Goal: Task Accomplishment & Management: Manage account settings

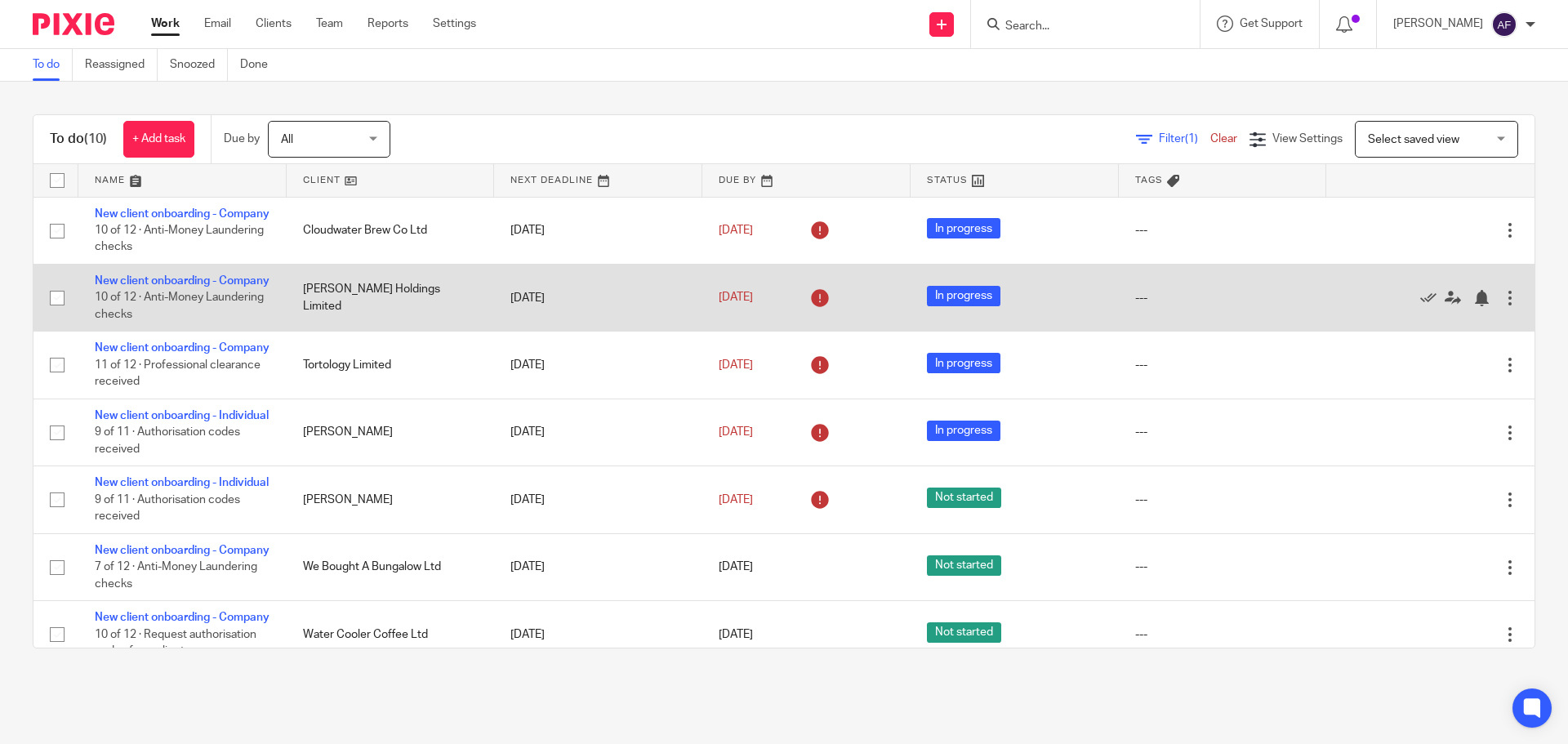
scroll to position [388, 0]
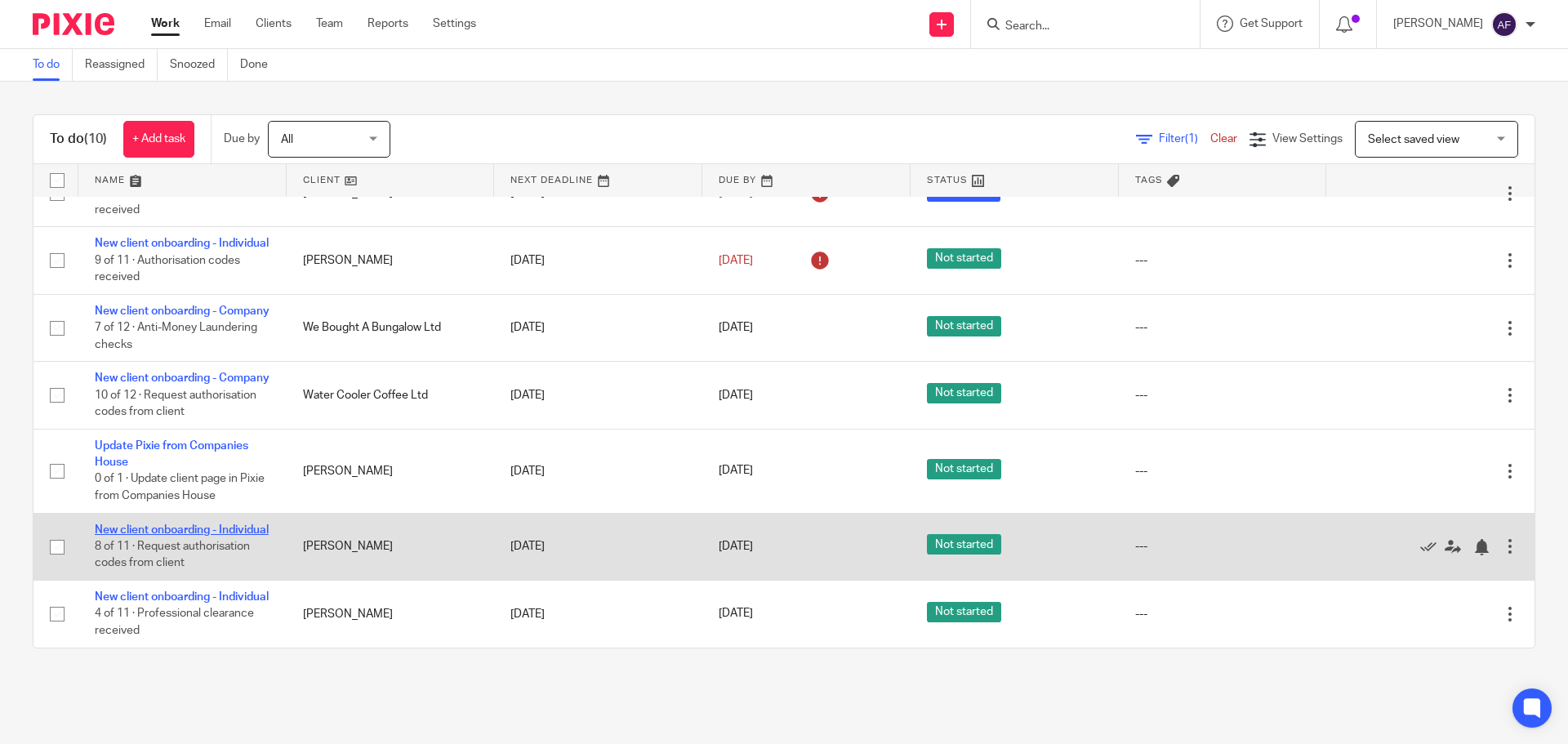
click at [137, 524] on link "New client onboarding - Individual" at bounding box center [182, 530] width 174 height 12
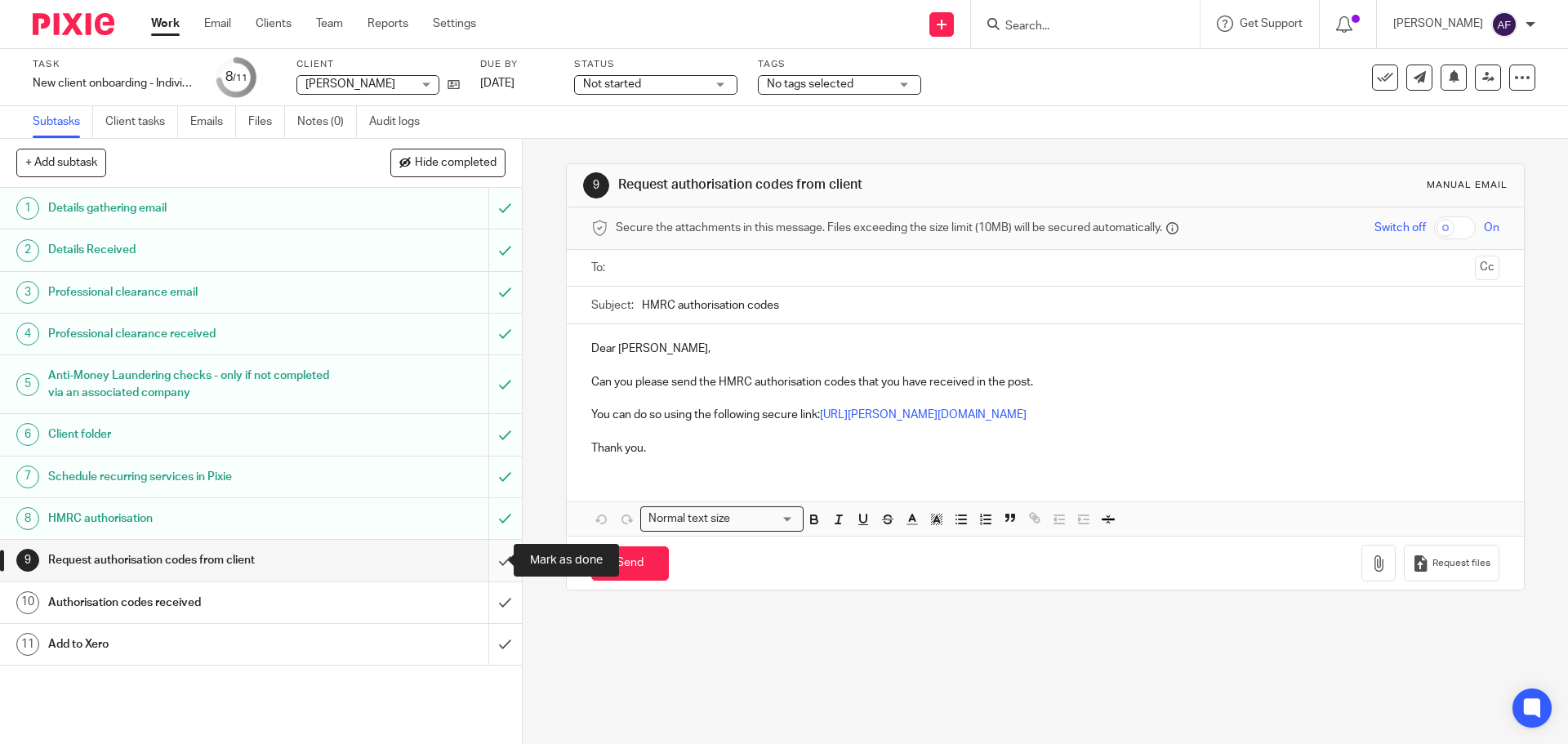
click at [489, 566] on input "submit" at bounding box center [261, 560] width 522 height 41
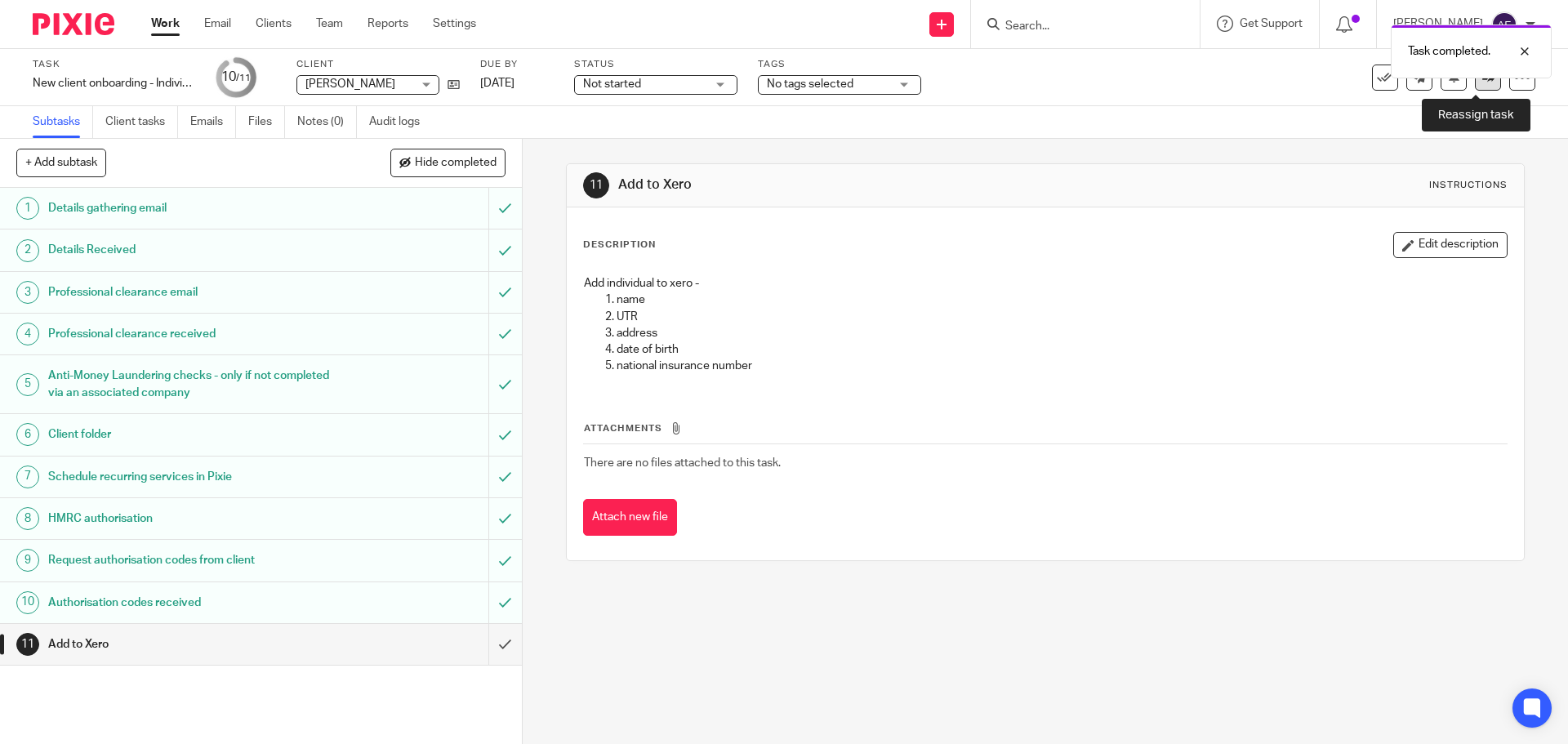
click at [1475, 85] on link at bounding box center [1488, 77] width 26 height 26
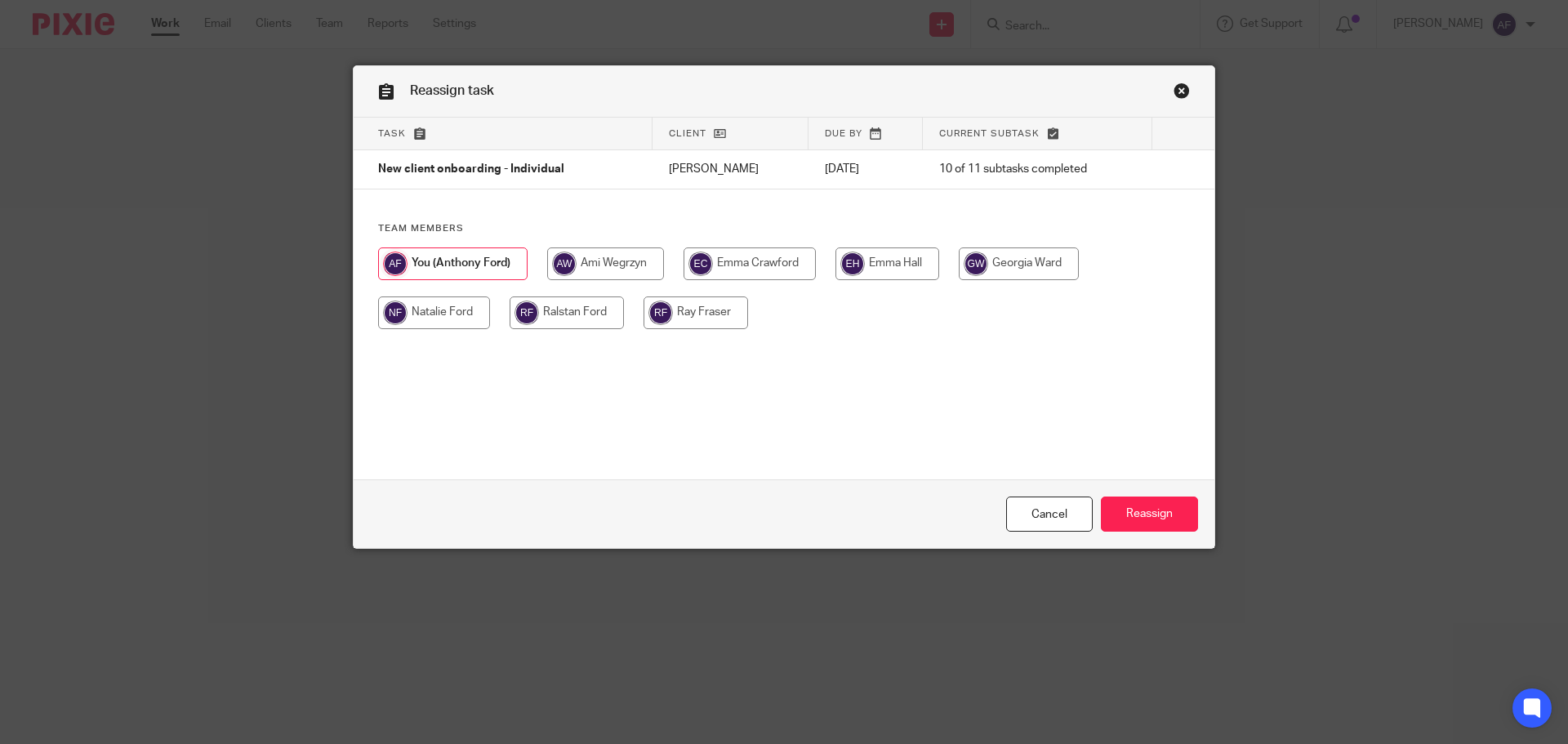
click at [396, 321] on input "radio" at bounding box center [434, 313] width 112 height 33
radio input "true"
click at [1165, 509] on input "Reassign" at bounding box center [1150, 514] width 97 height 35
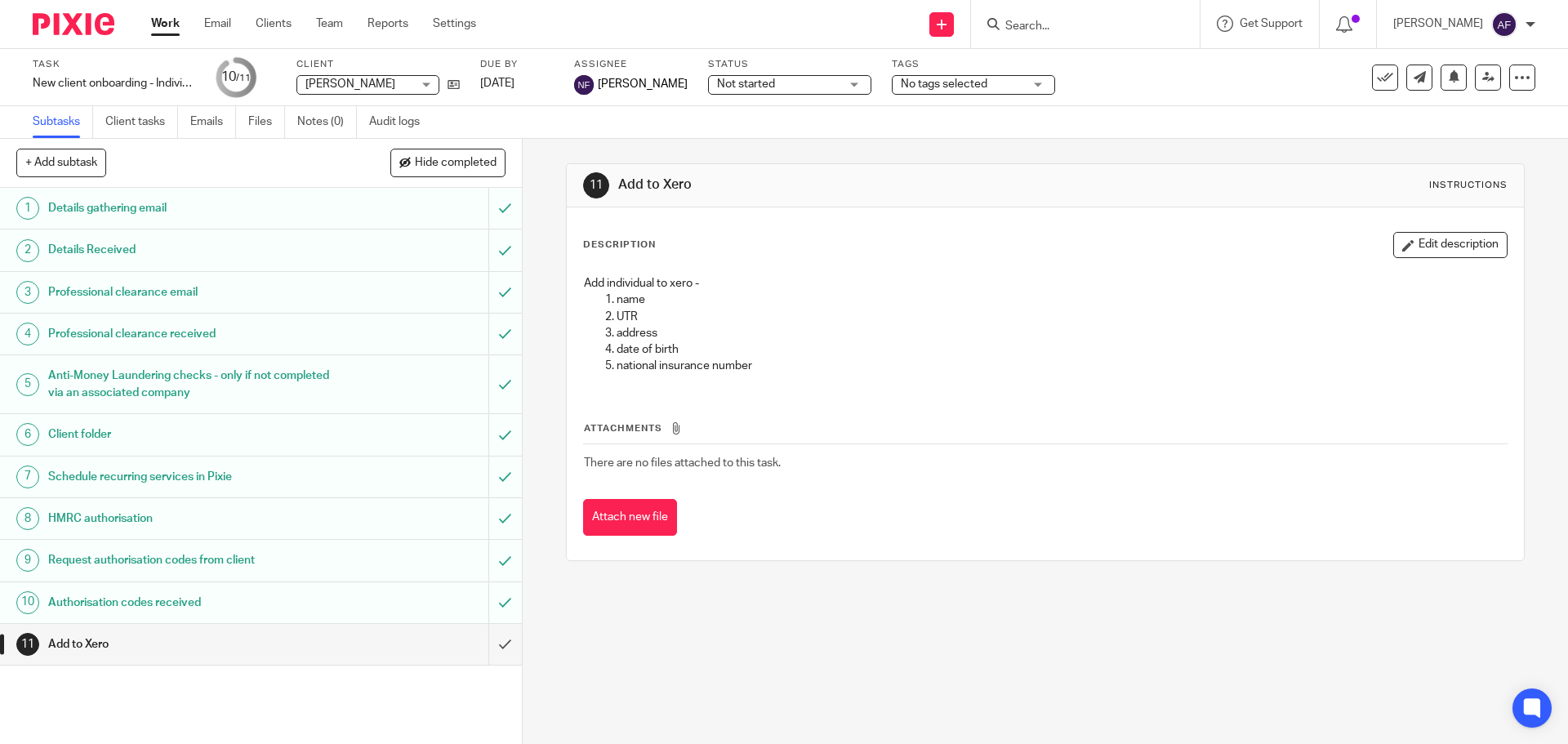
click at [173, 26] on link "Work" at bounding box center [165, 23] width 28 height 16
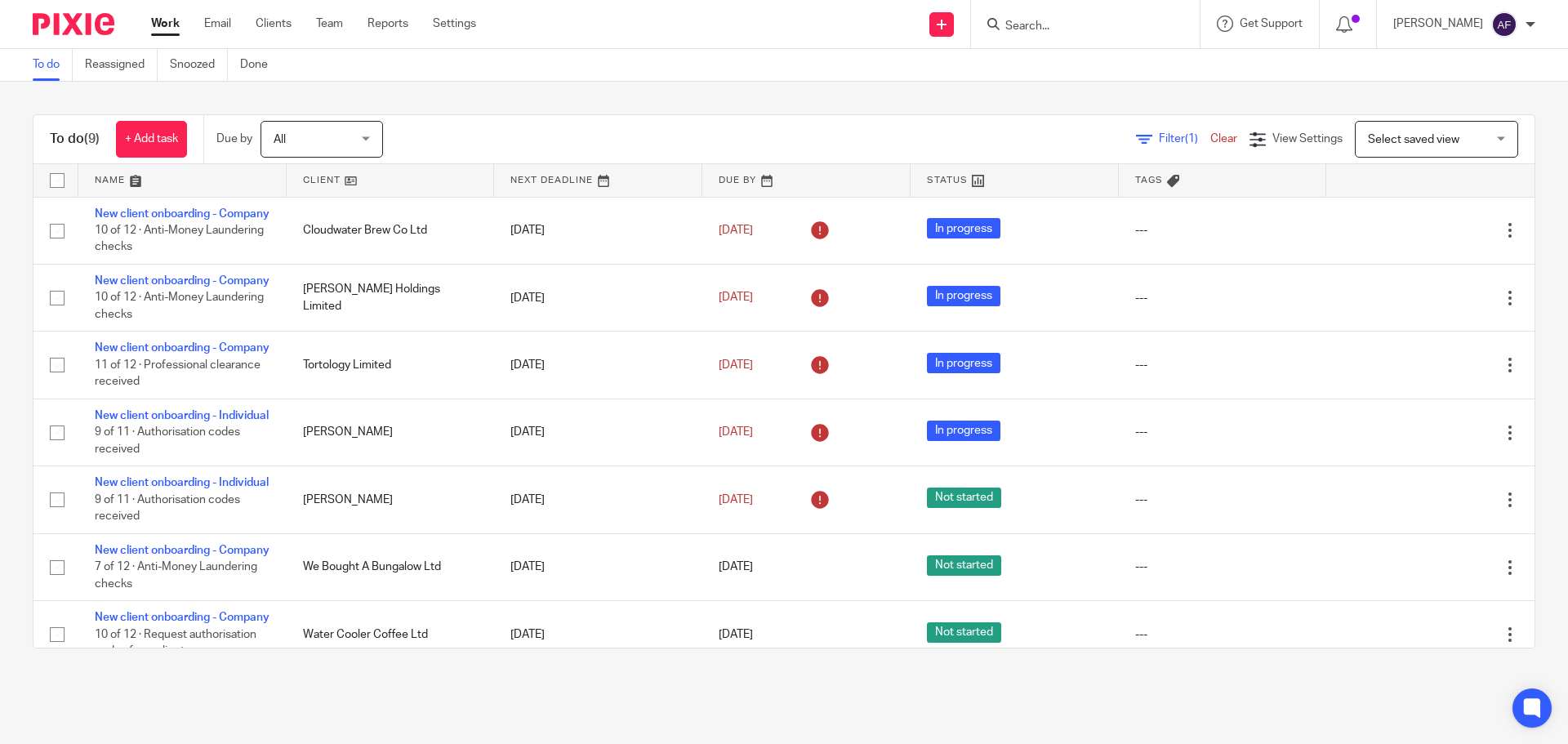
scroll to position [305, 0]
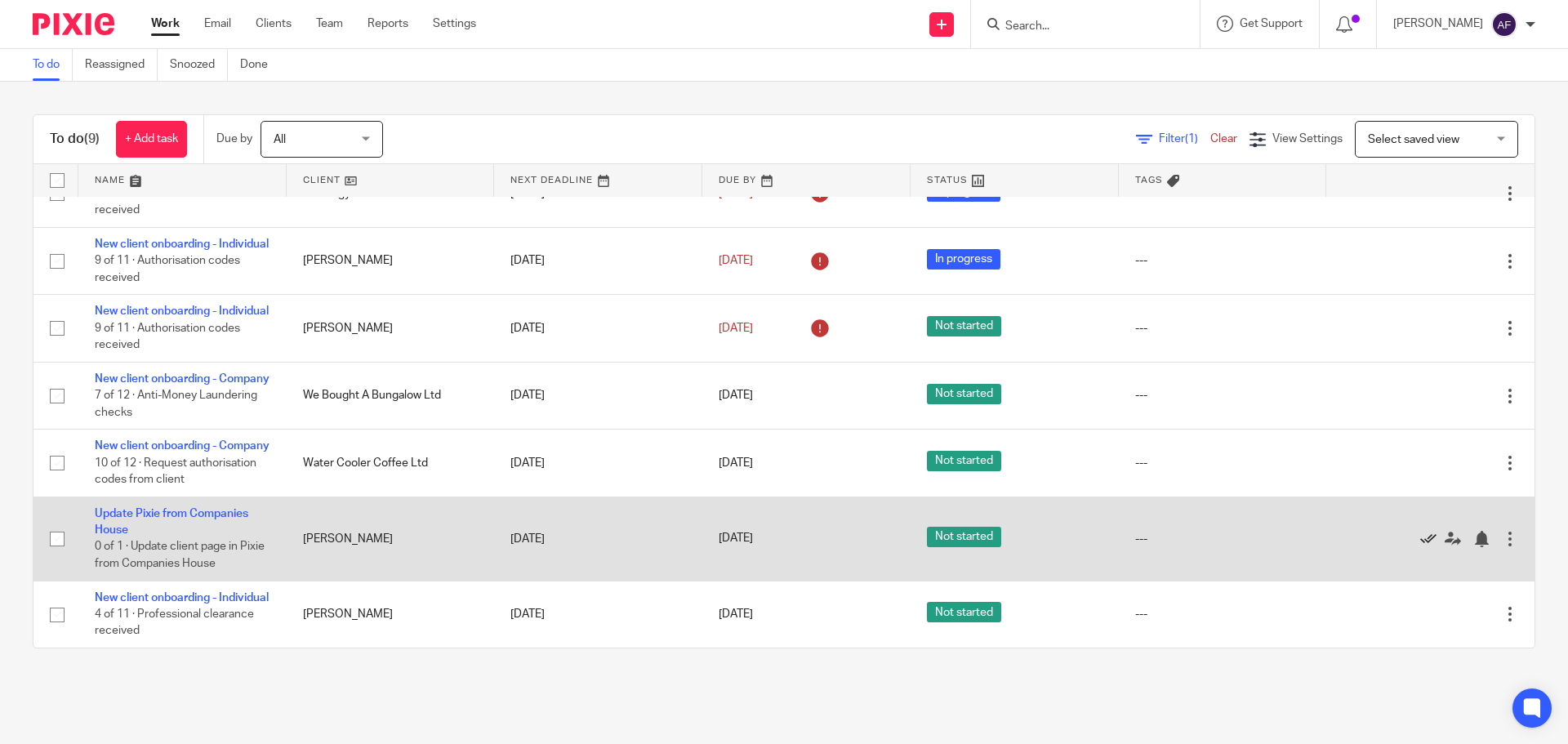
click at [1421, 531] on icon at bounding box center [1428, 539] width 16 height 16
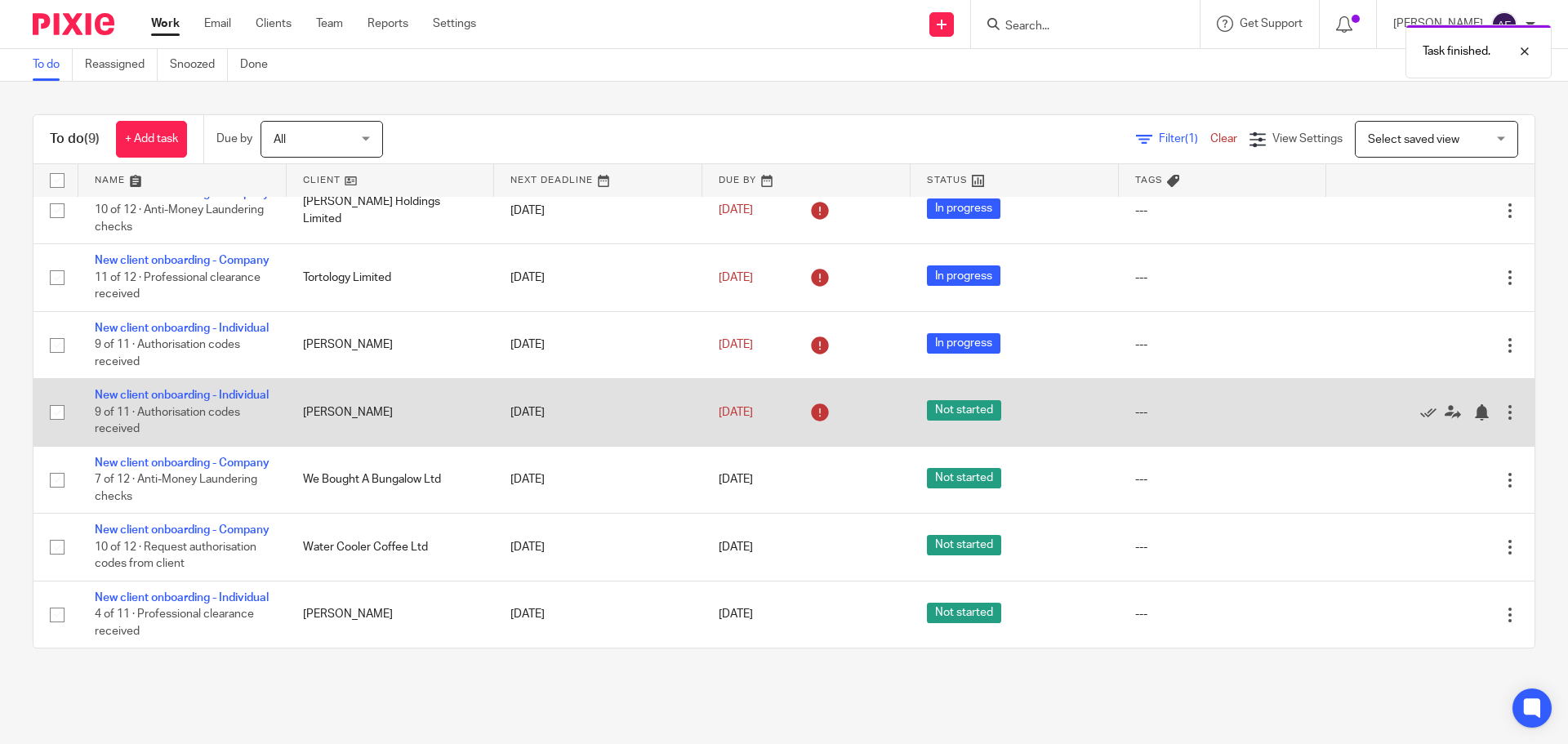
scroll to position [0, 0]
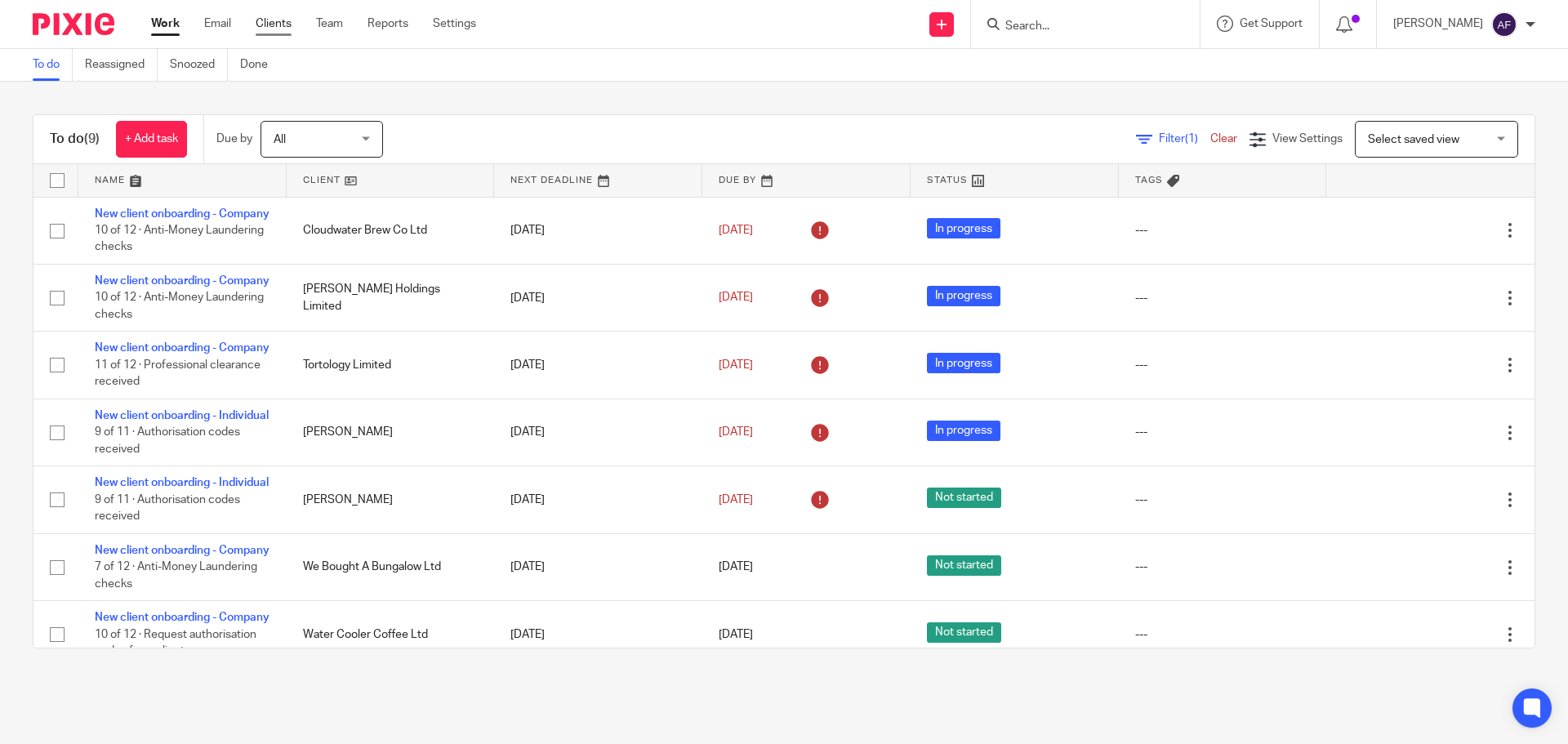
click at [272, 26] on link "Clients" at bounding box center [273, 23] width 36 height 16
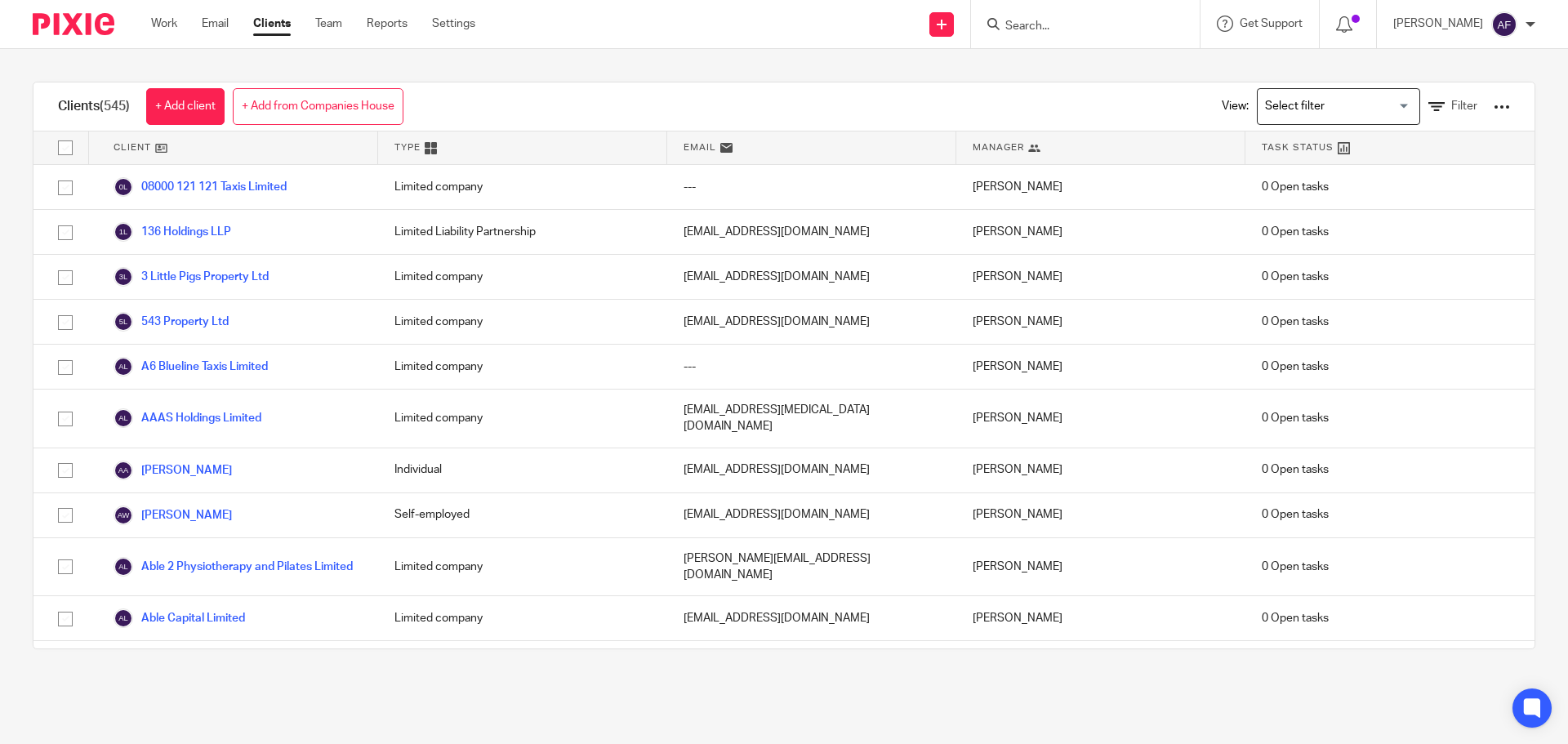
click at [1494, 106] on div at bounding box center [1502, 106] width 16 height 16
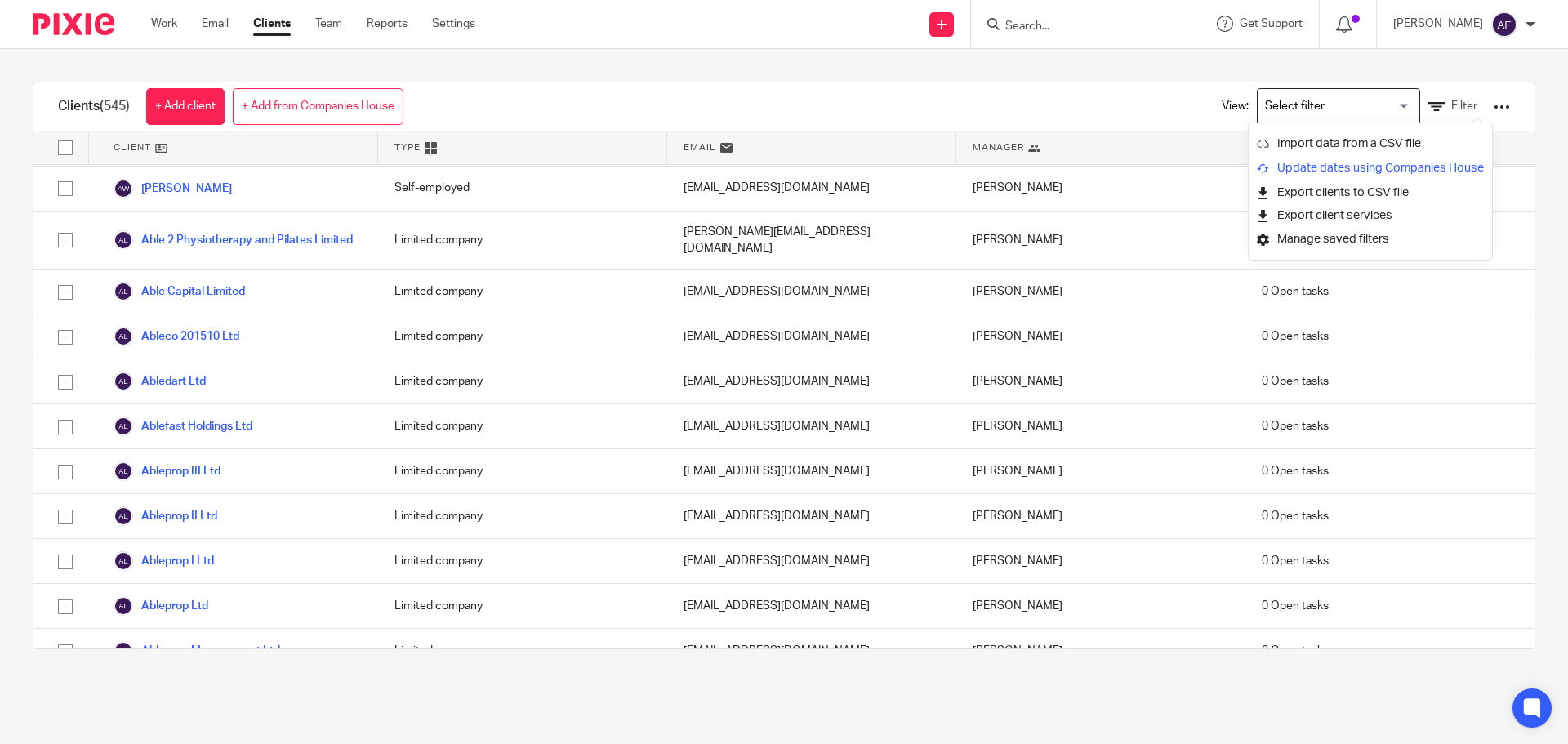
click at [1437, 168] on link "Update dates using Companies House" at bounding box center [1370, 168] width 227 height 24
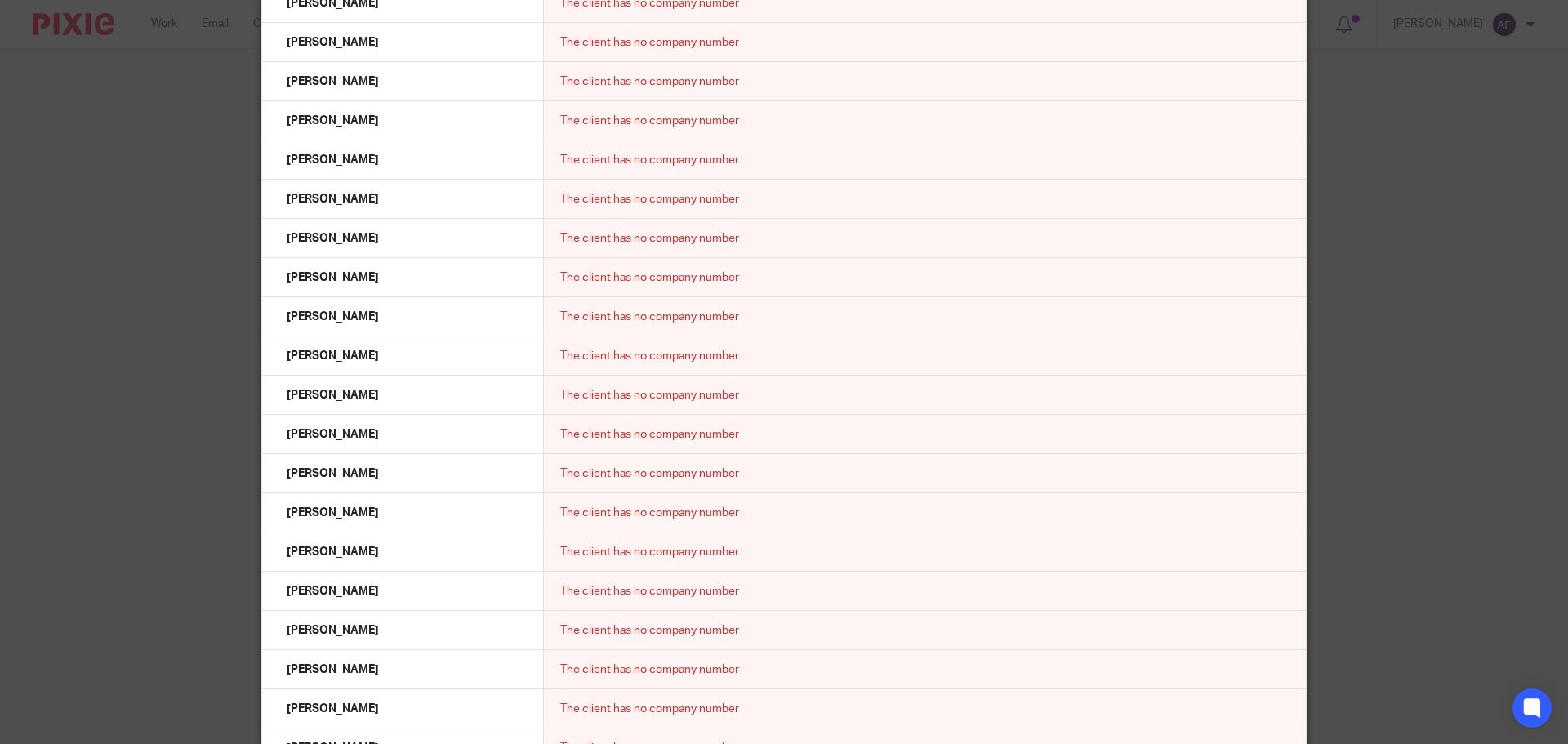
scroll to position [12068, 0]
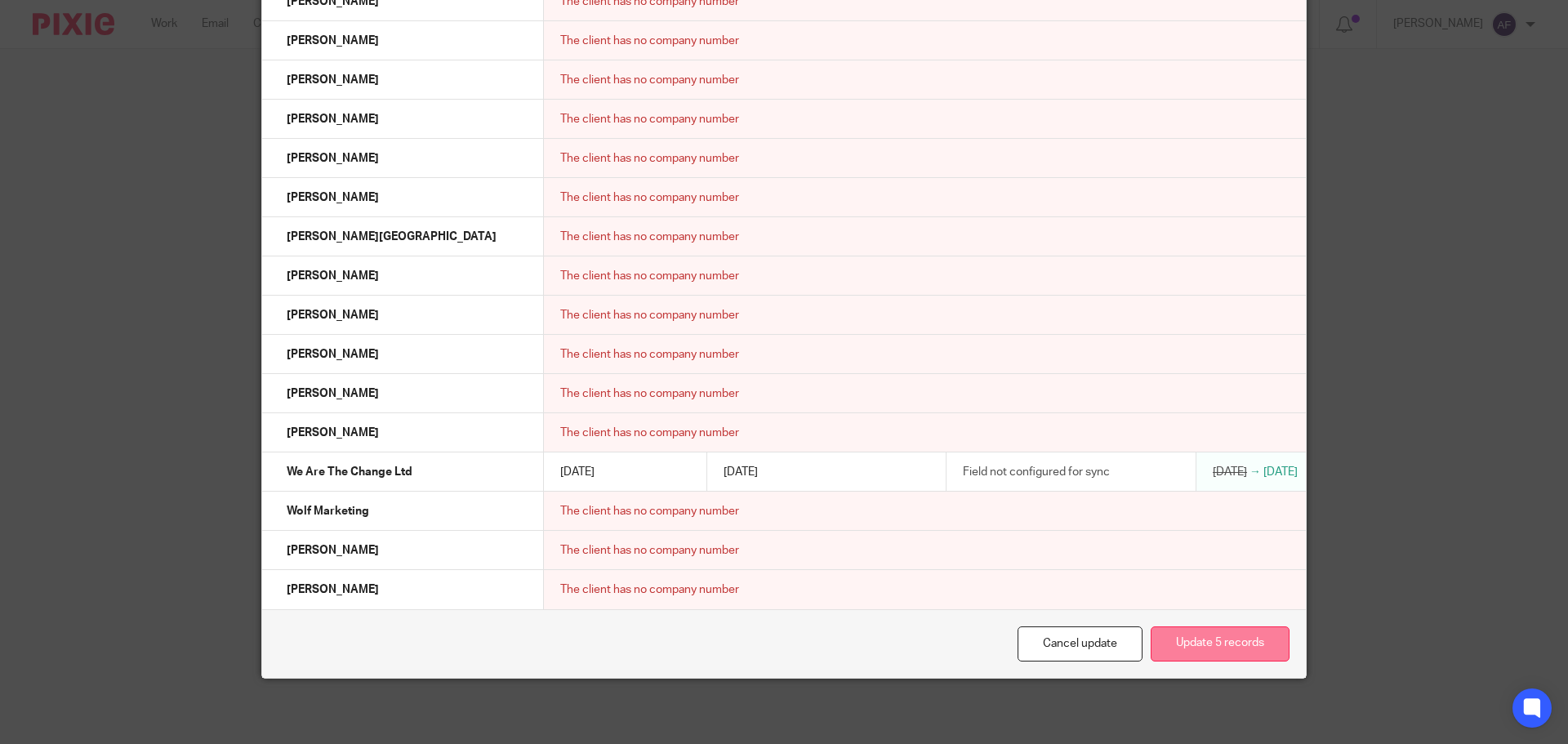
click at [1231, 657] on button "Update 5 records" at bounding box center [1220, 644] width 139 height 35
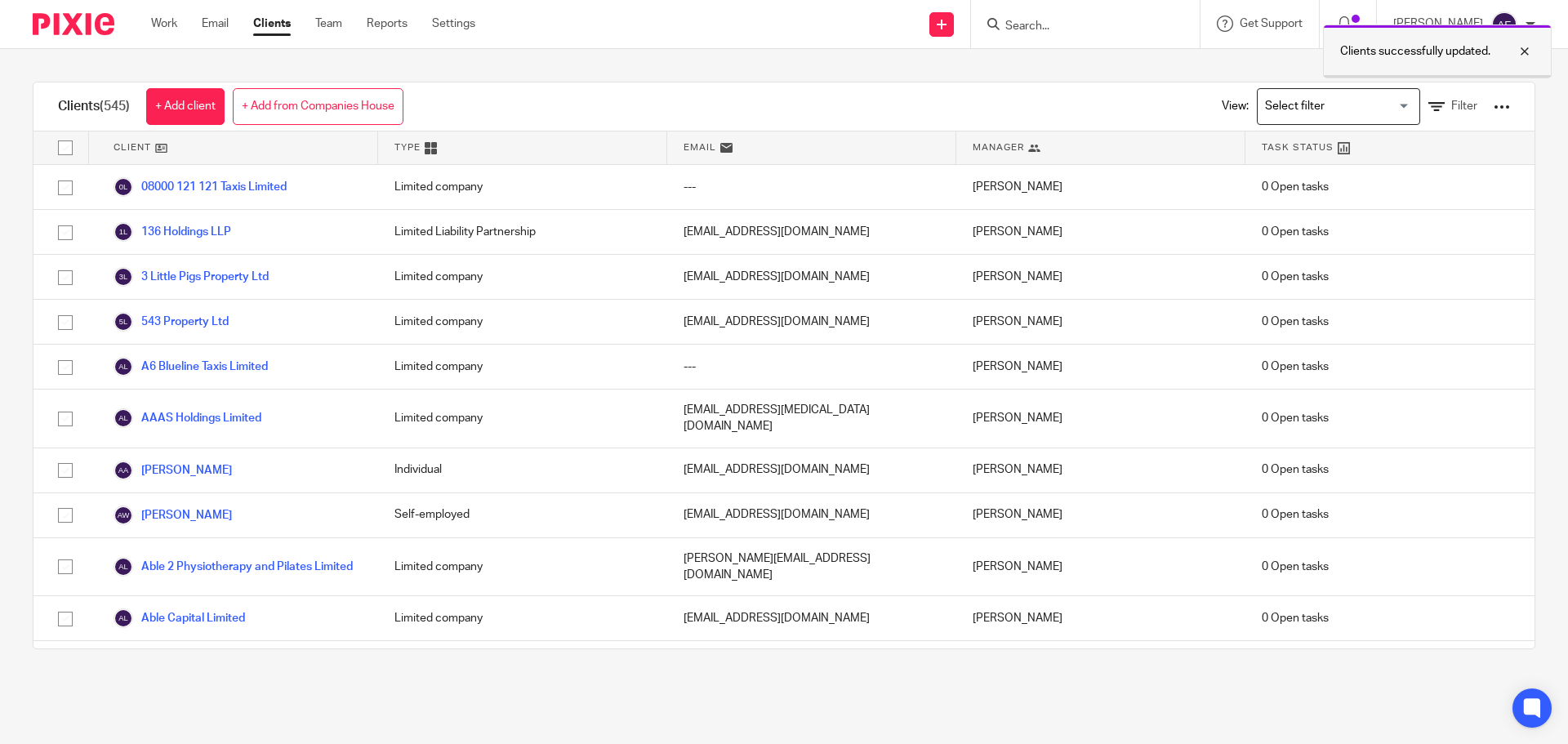
click at [1053, 32] on div "Clients successfully updated." at bounding box center [1168, 47] width 768 height 62
click at [1523, 54] on div at bounding box center [1513, 51] width 44 height 19
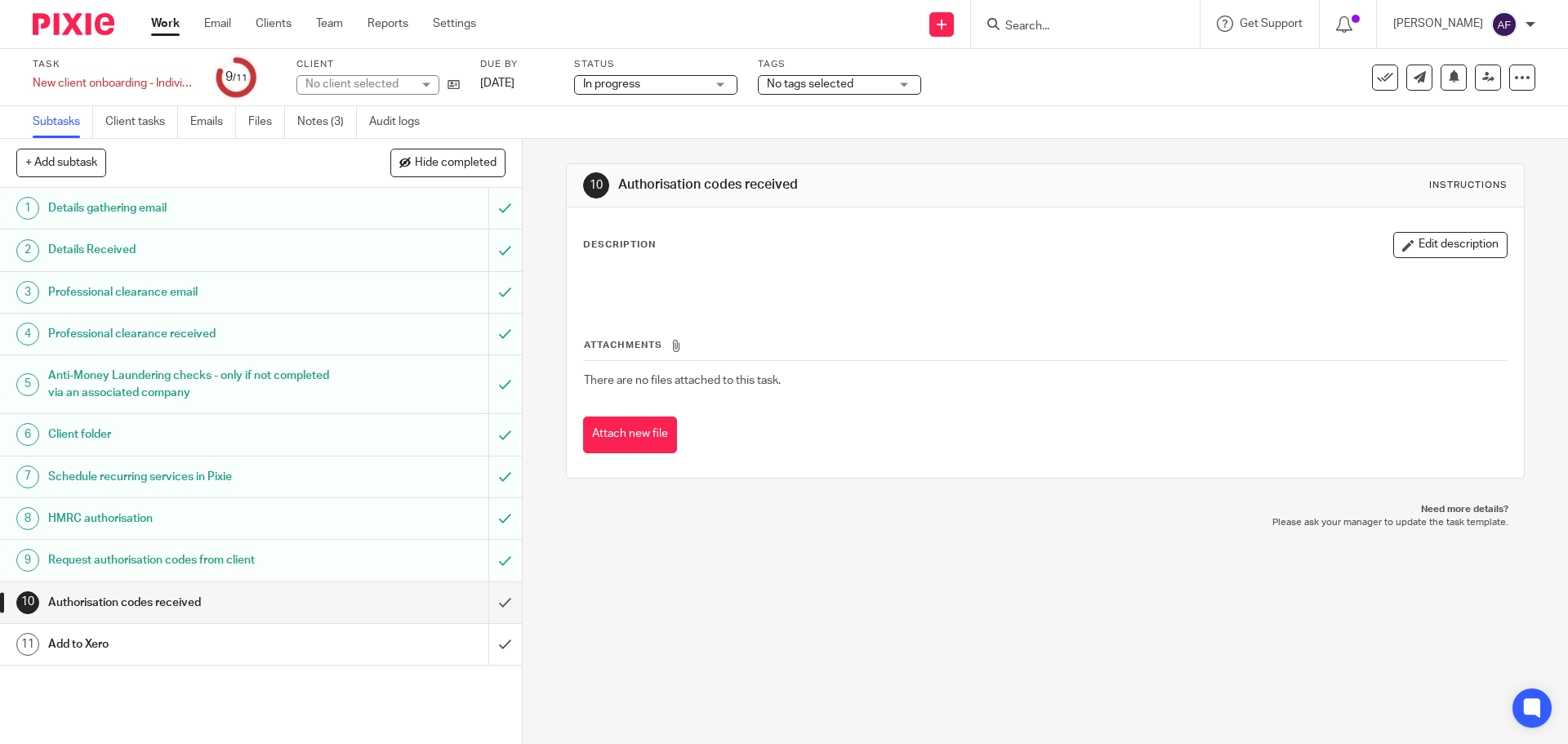
click at [422, 559] on div "Request authorisation codes from client" at bounding box center [261, 560] width 424 height 24
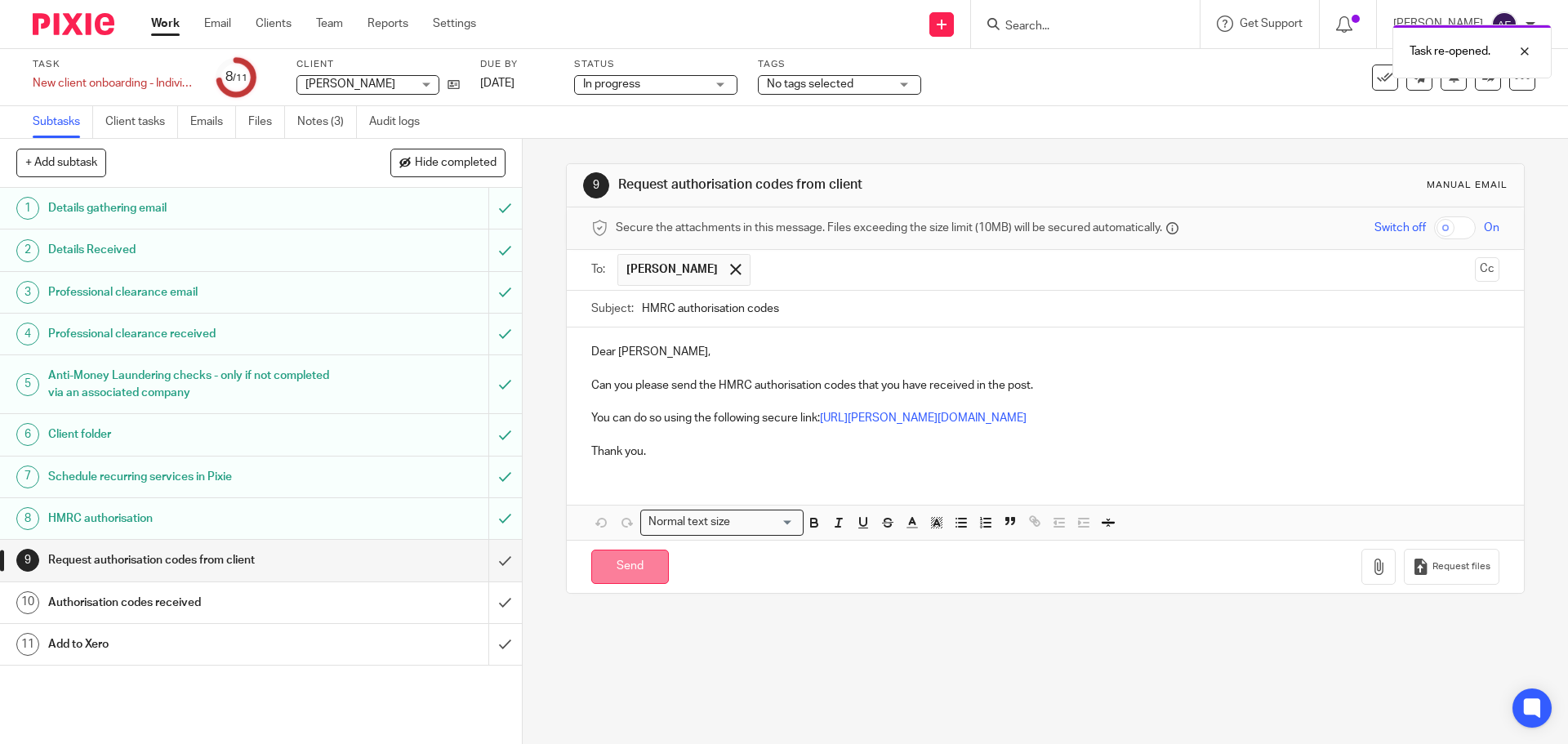
click at [614, 568] on input "Send" at bounding box center [630, 567] width 78 height 35
type input "Sent"
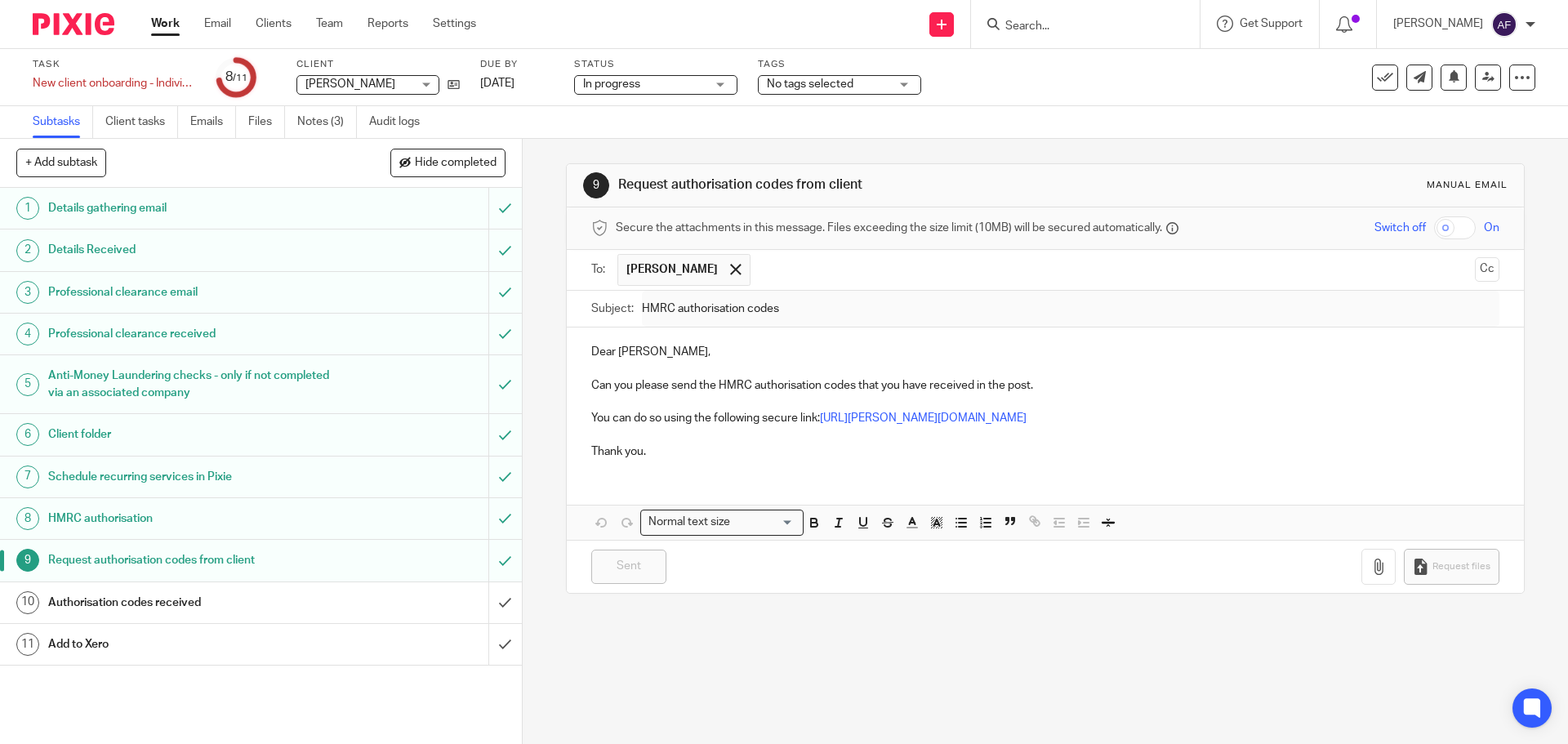
click at [1045, 26] on input "Search" at bounding box center [1077, 27] width 147 height 15
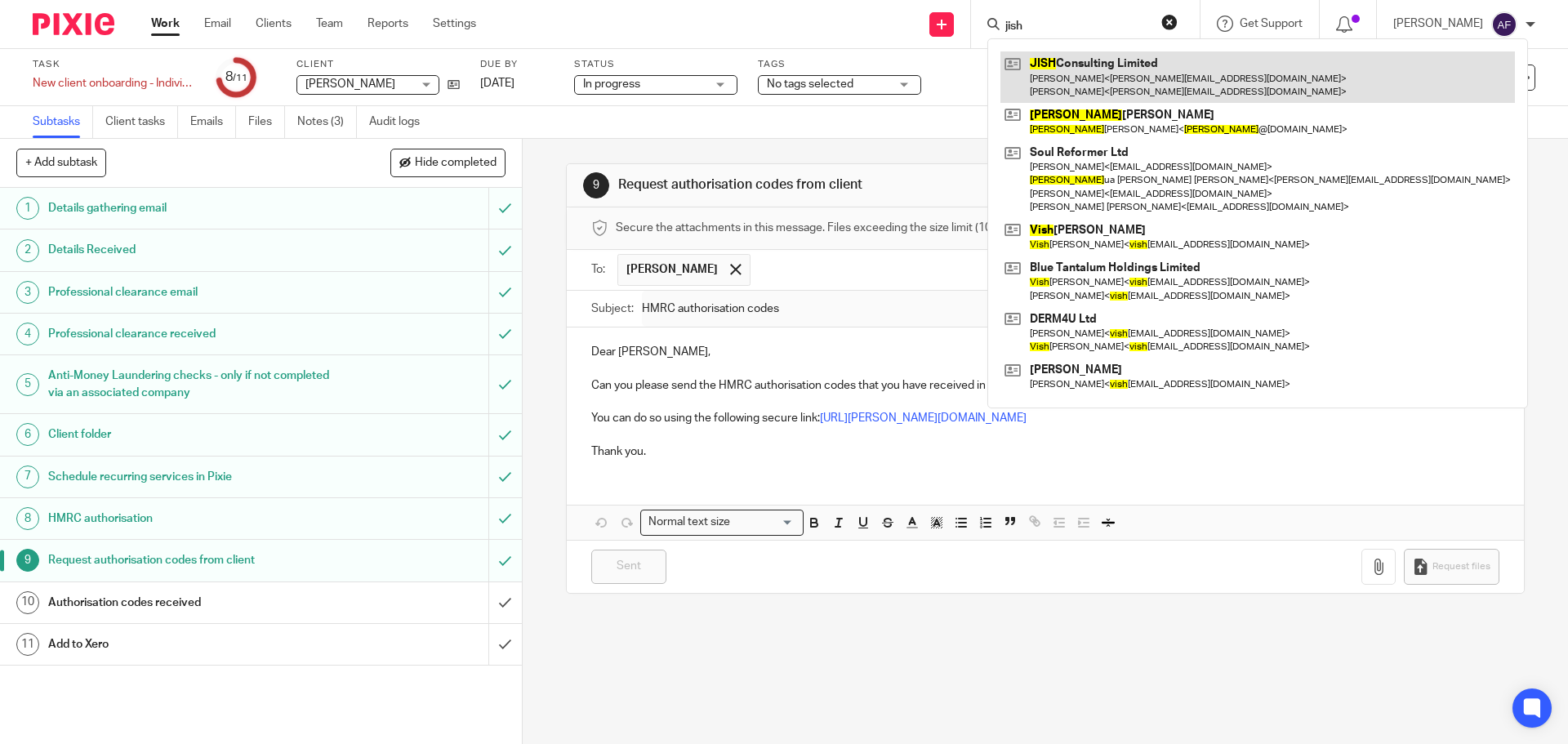
type input "jish"
click at [1080, 70] on link at bounding box center [1258, 76] width 515 height 50
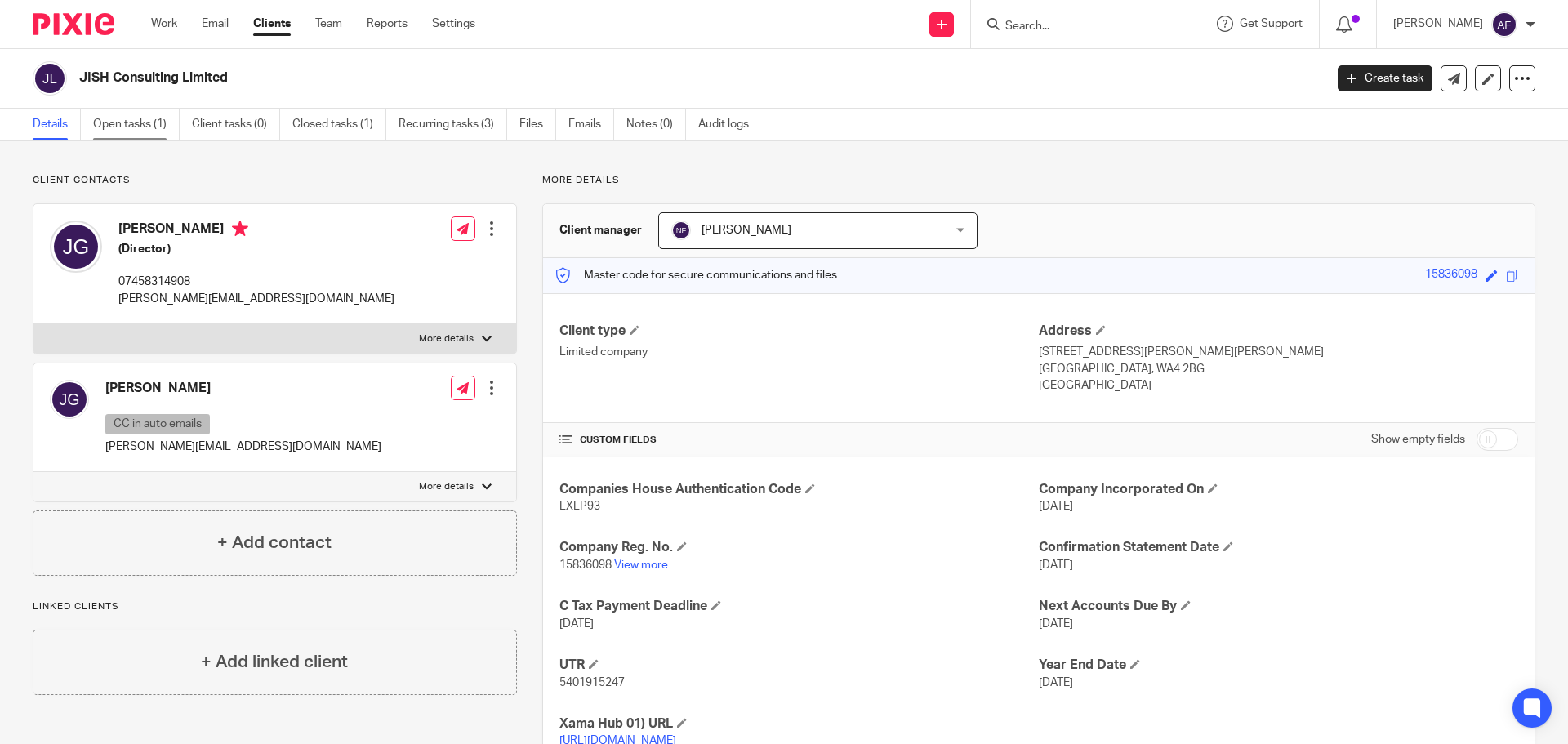
click at [145, 136] on link "Open tasks (1)" at bounding box center [136, 125] width 86 height 32
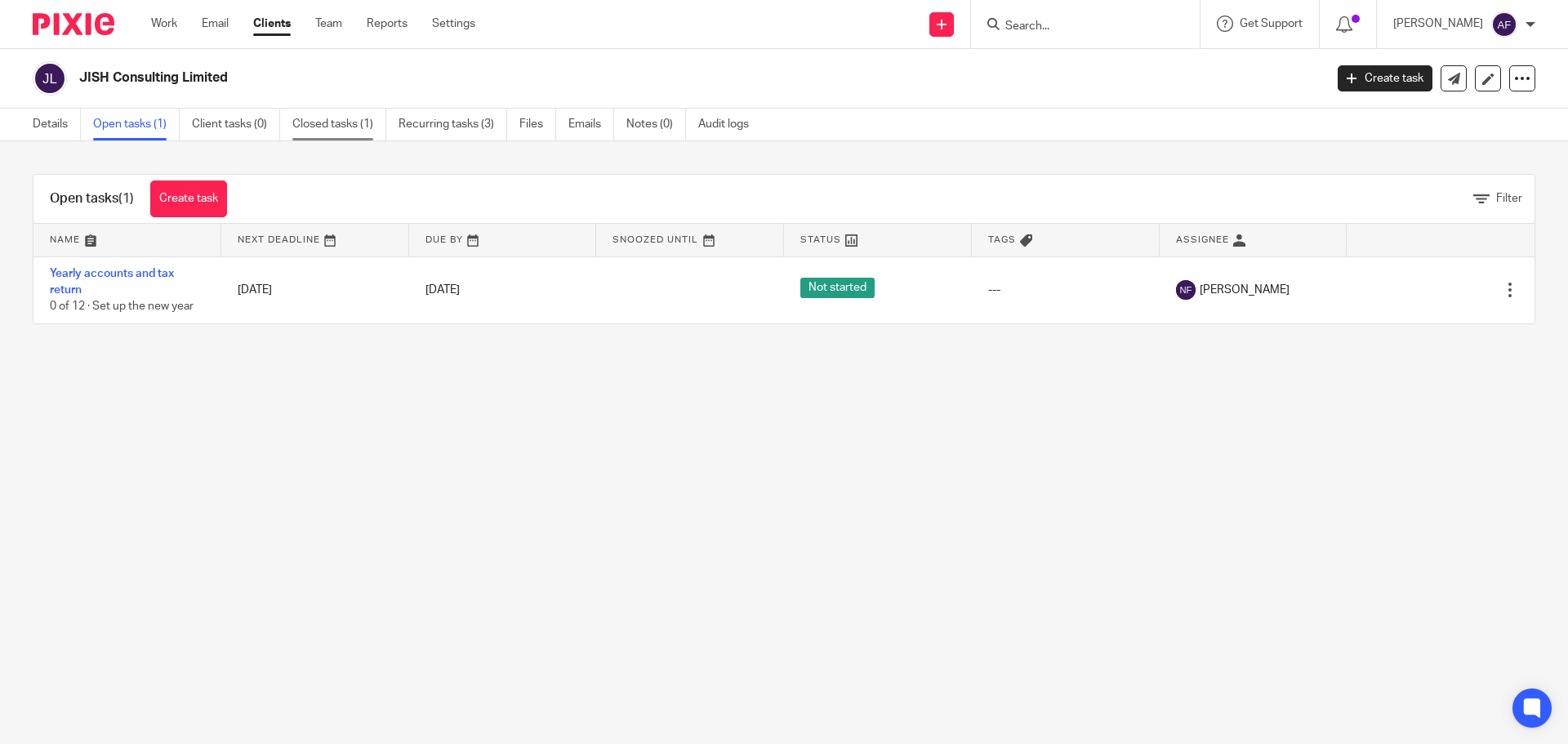
click at [346, 131] on link "Closed tasks (1)" at bounding box center [339, 125] width 94 height 32
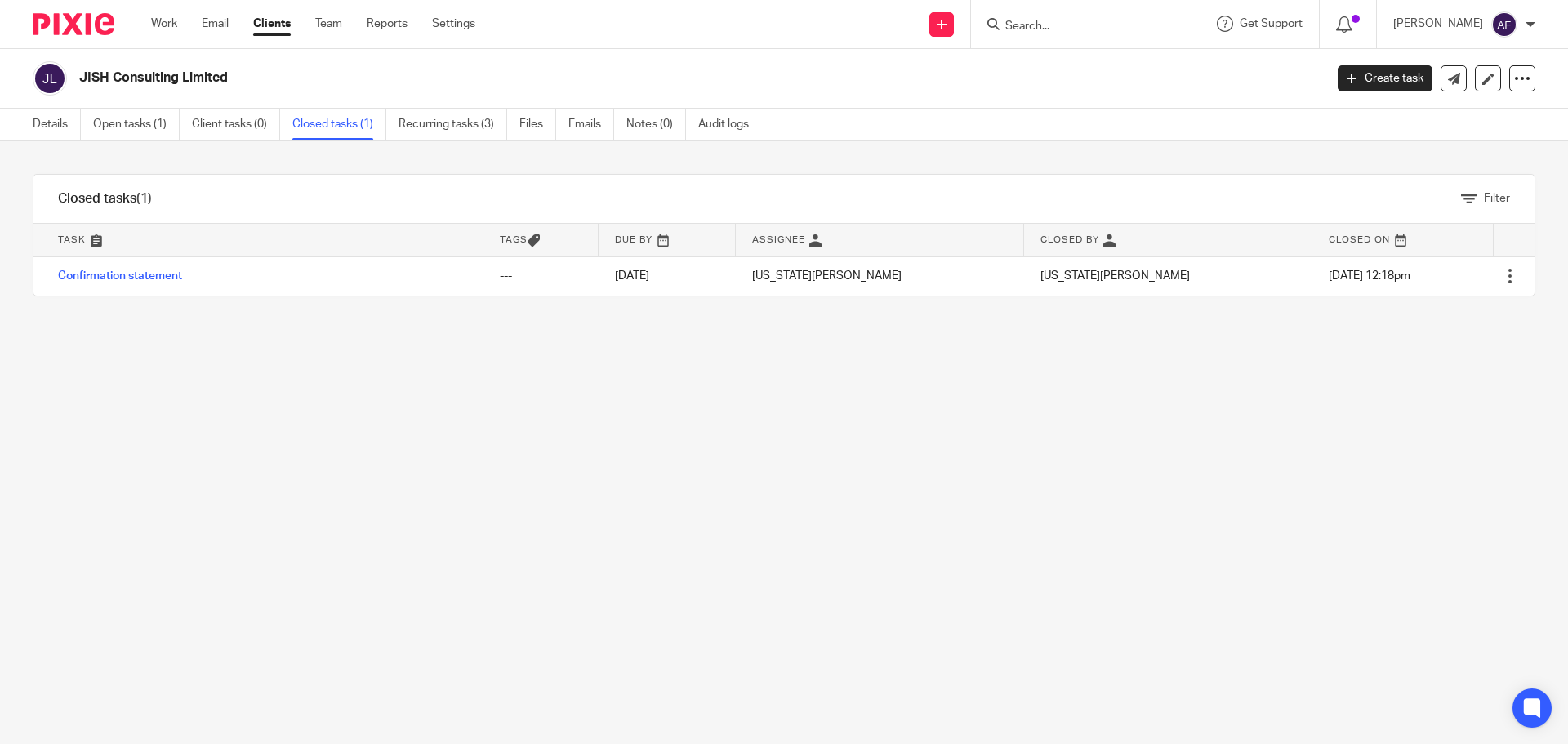
click at [58, 127] on link "Details" at bounding box center [57, 125] width 49 height 32
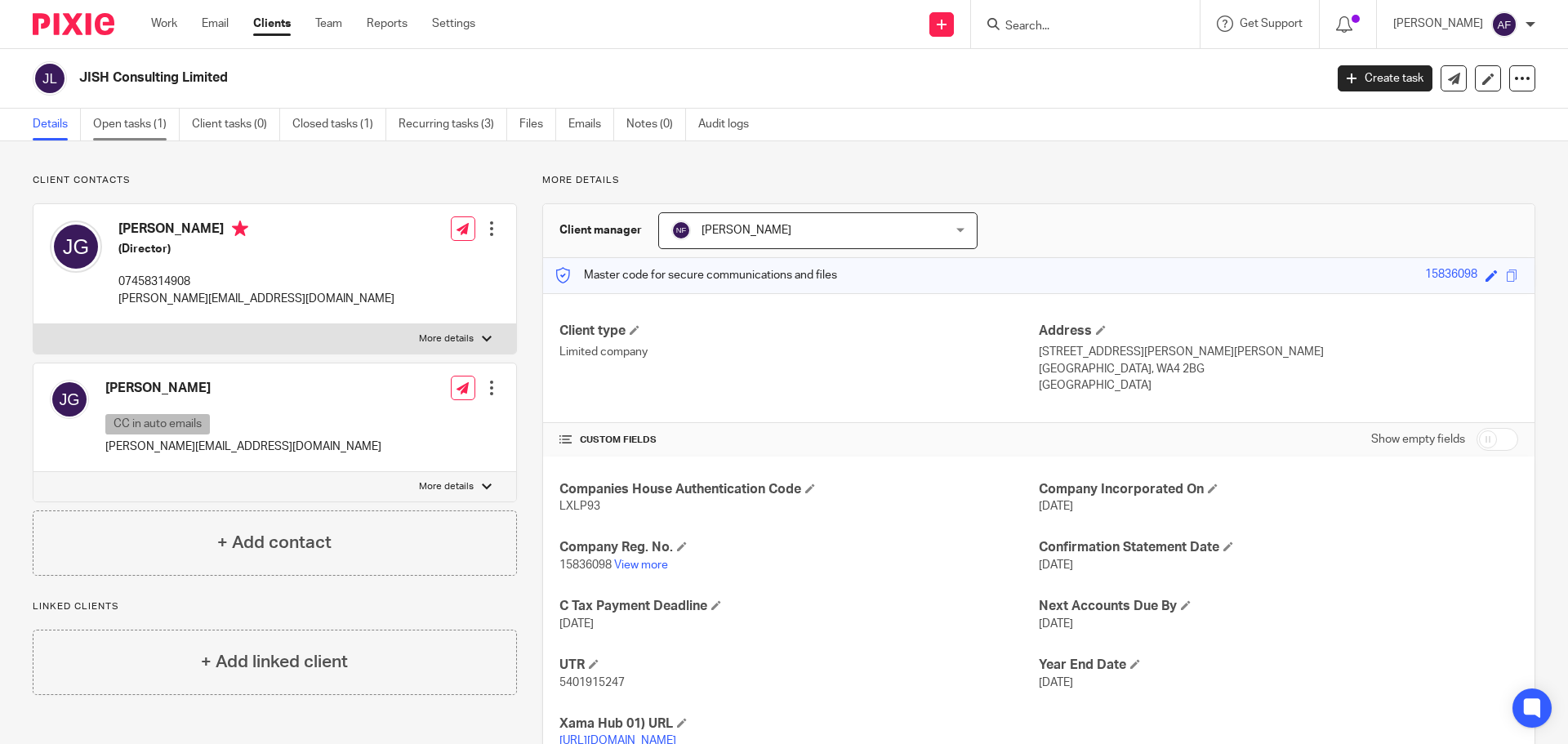
click at [119, 122] on link "Open tasks (1)" at bounding box center [136, 125] width 86 height 32
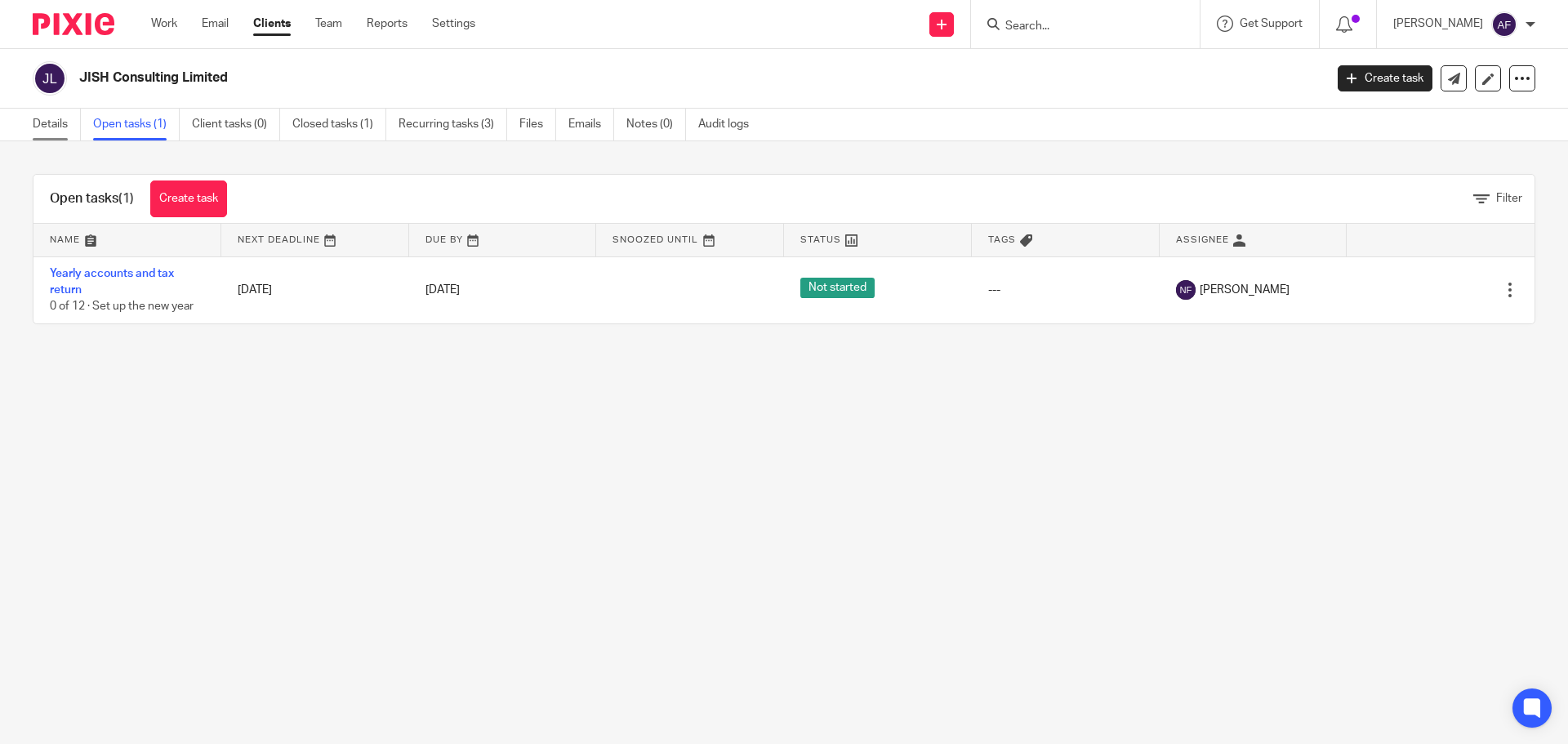
click at [41, 118] on link "Details" at bounding box center [57, 125] width 49 height 32
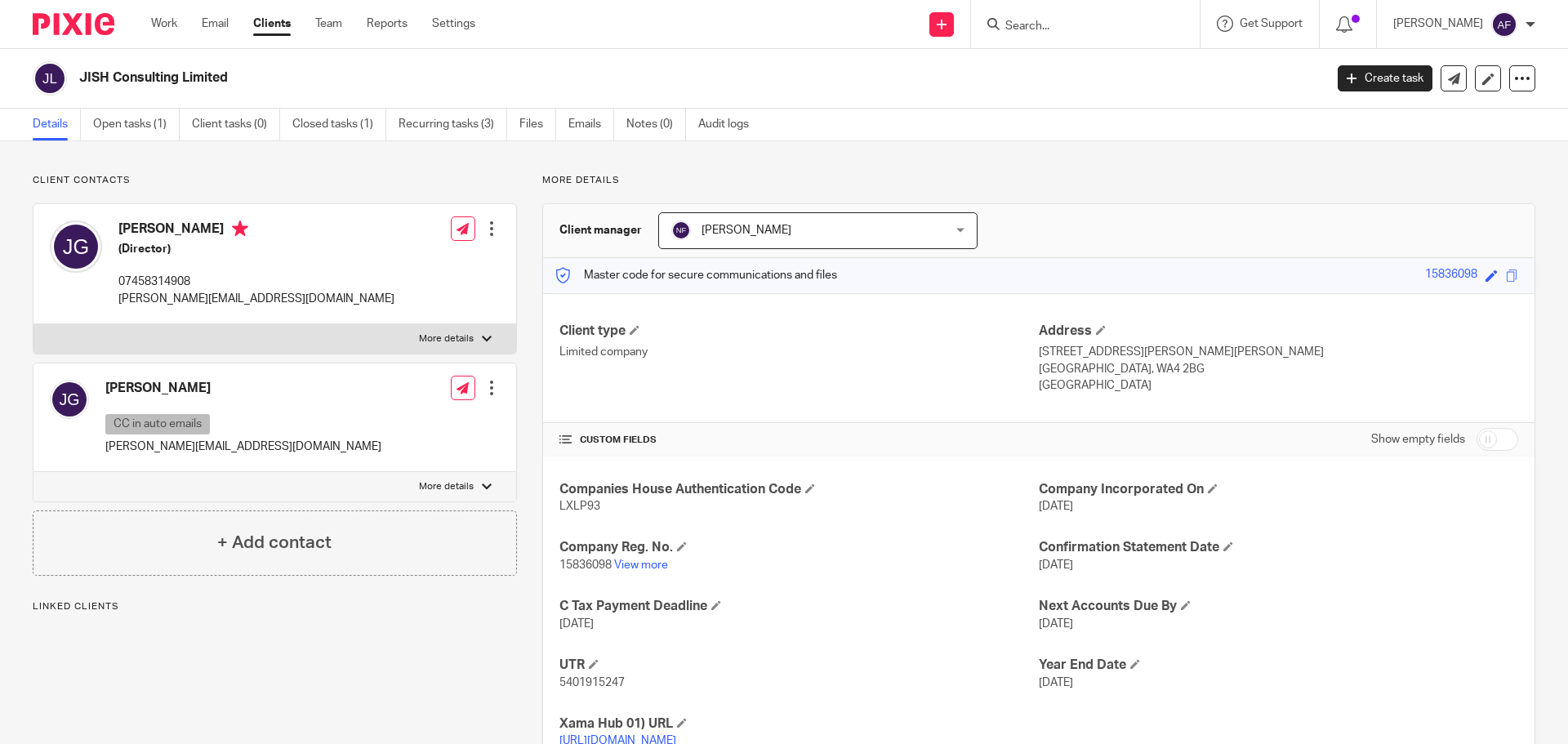
click at [173, 306] on p "[PERSON_NAME][EMAIL_ADDRESS][DOMAIN_NAME]" at bounding box center [256, 298] width 276 height 16
click at [172, 297] on p "jon@phwt.co.uk" at bounding box center [256, 298] width 276 height 16
copy div "jon@phwt.co.uk"
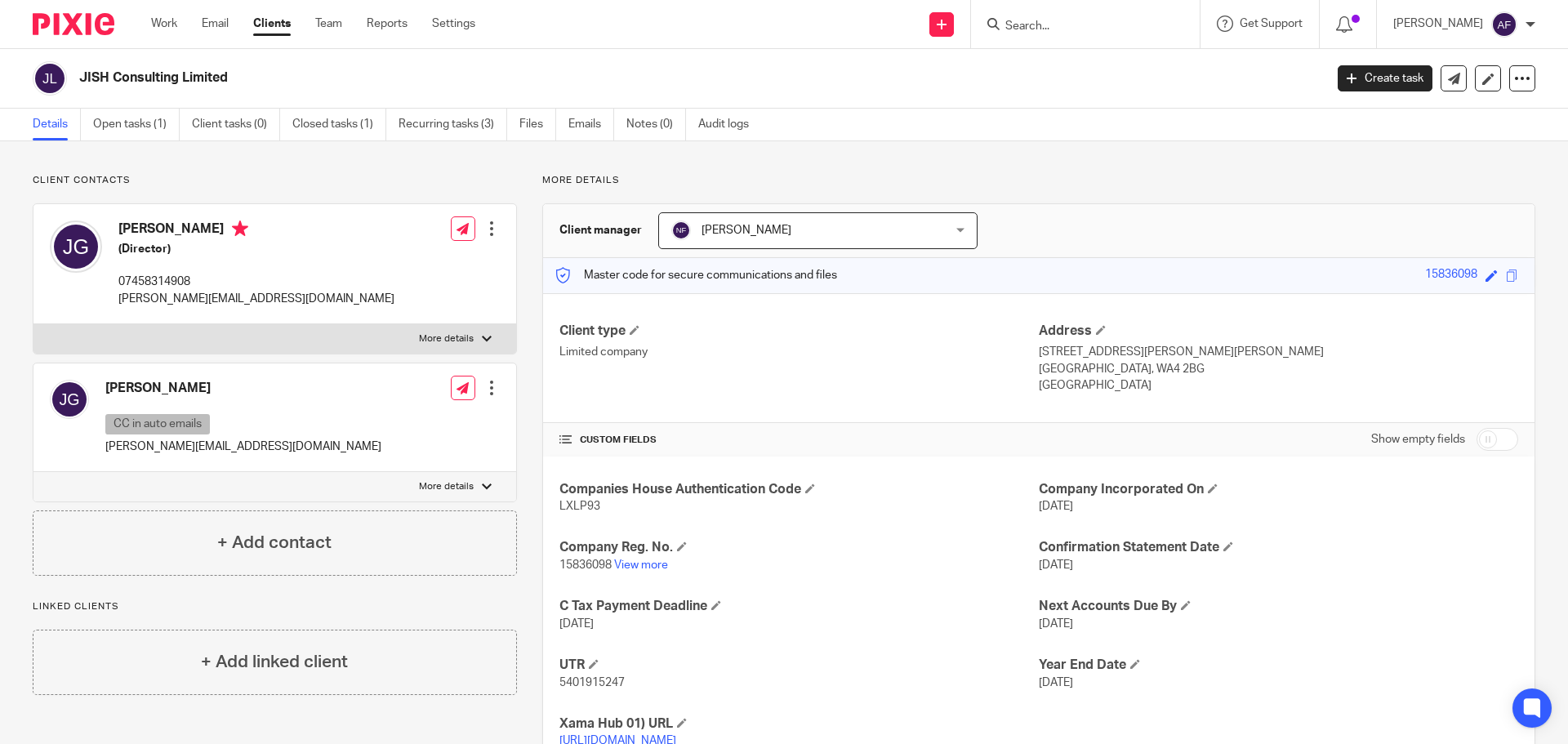
click at [160, 442] on p "j.w.griffiths@hotmail.com" at bounding box center [243, 446] width 276 height 16
copy div "j.w.griffiths@hotmail.com"
click at [1089, 28] on input "Search" at bounding box center [1077, 27] width 147 height 15
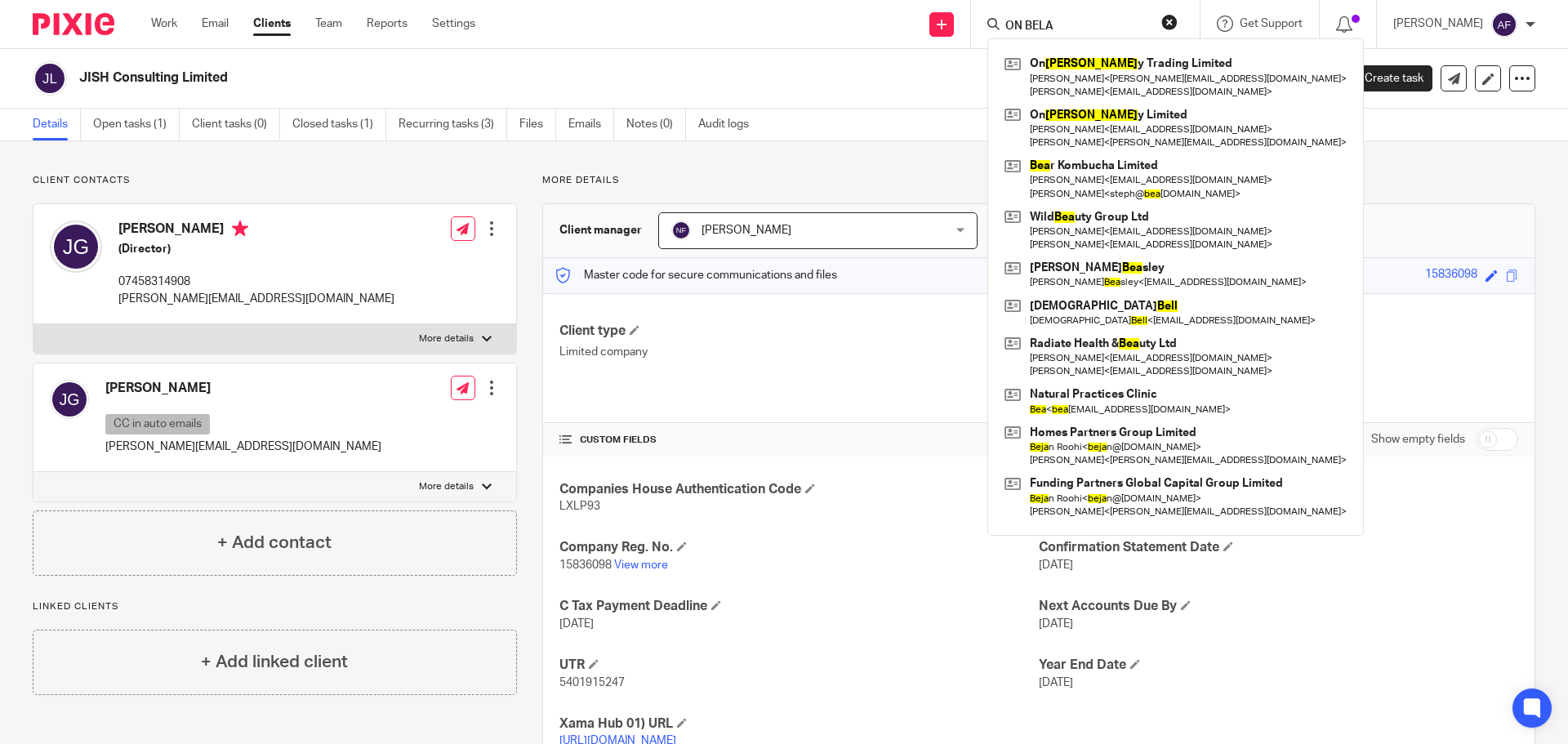
type input "ON BELA"
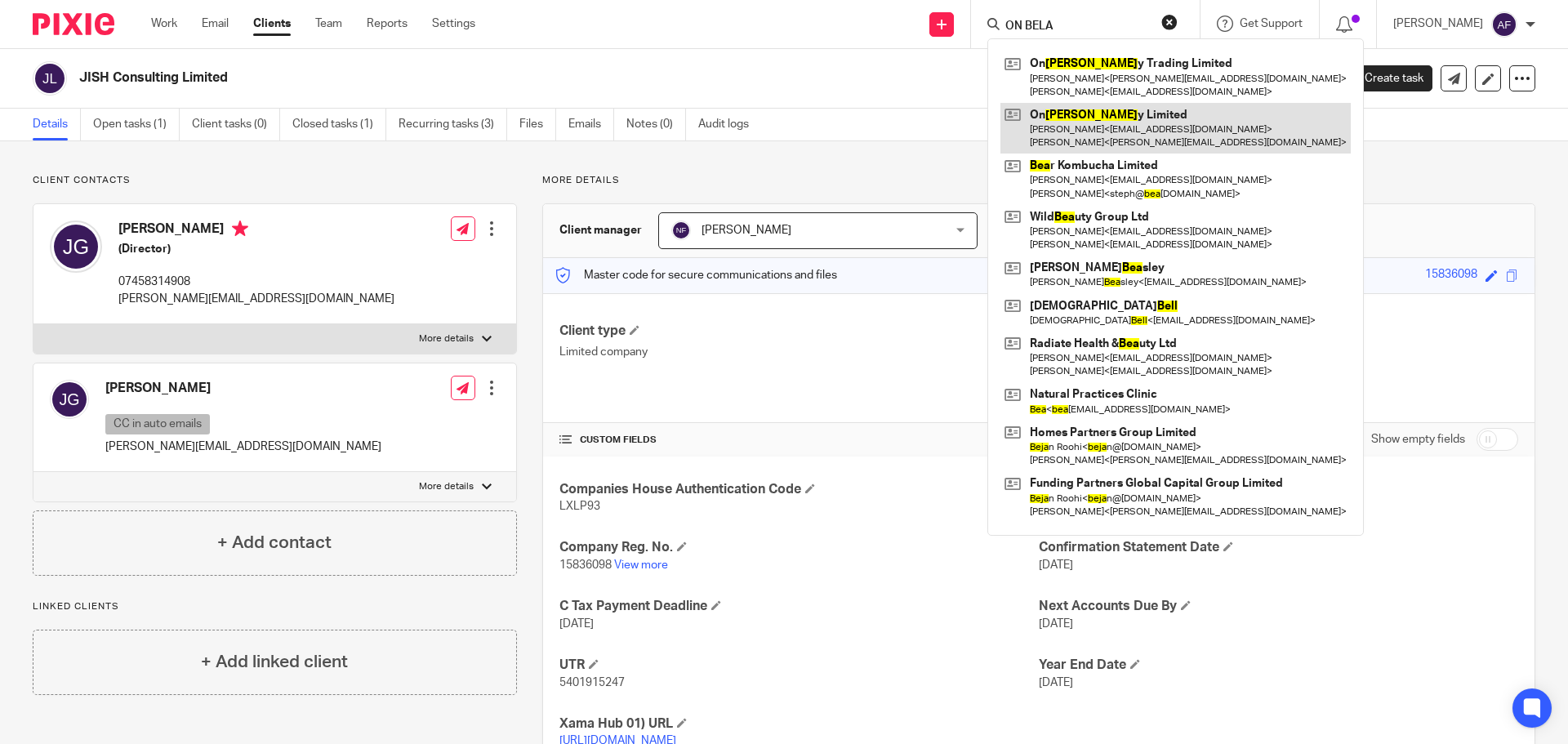
click at [1207, 132] on link at bounding box center [1176, 128] width 350 height 50
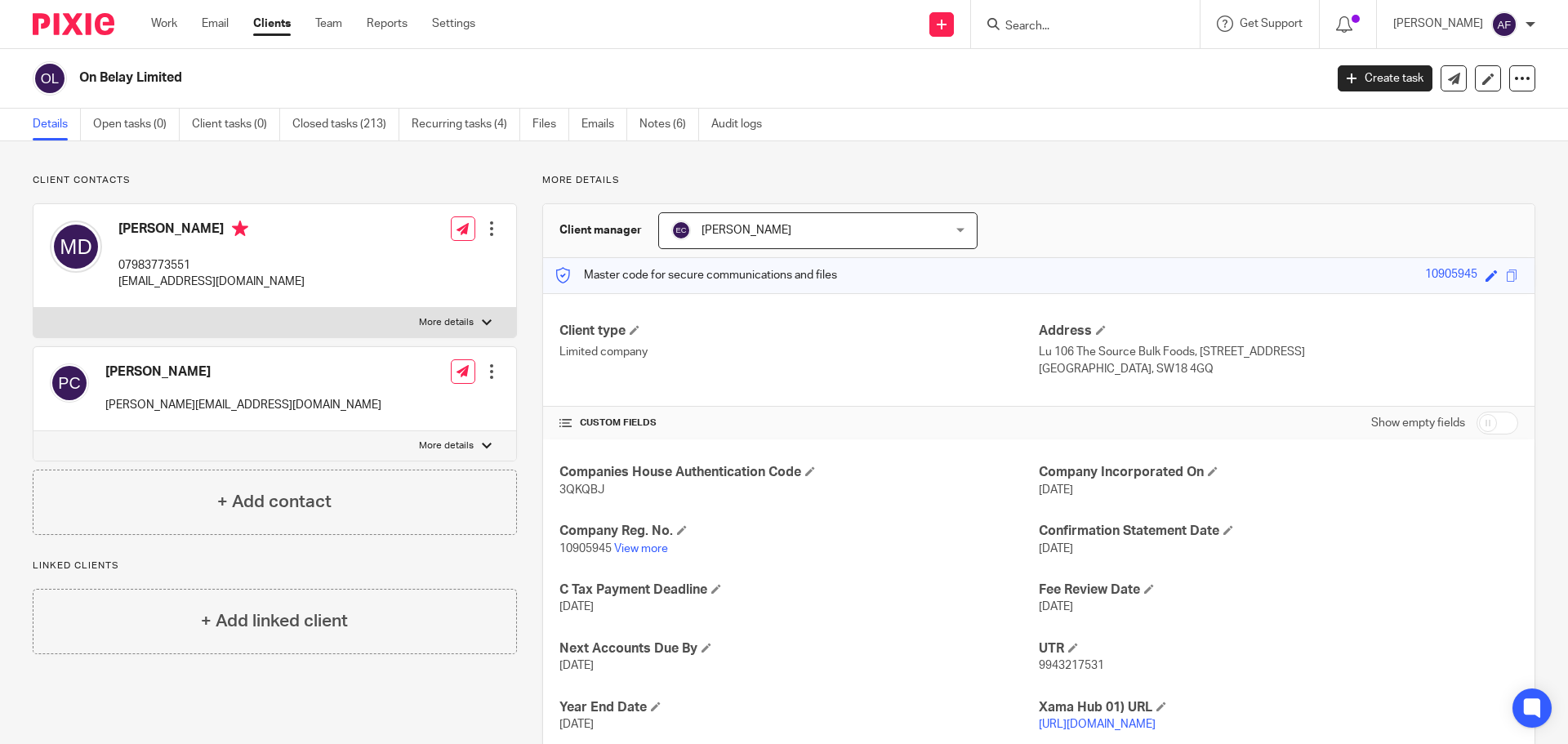
click at [239, 280] on p "[EMAIL_ADDRESS][DOMAIN_NAME]" at bounding box center [211, 282] width 186 height 16
click at [241, 284] on p "[EMAIL_ADDRESS][DOMAIN_NAME]" at bounding box center [211, 282] width 186 height 16
copy div "makayla@thesourcebulkfoods.co.uk"
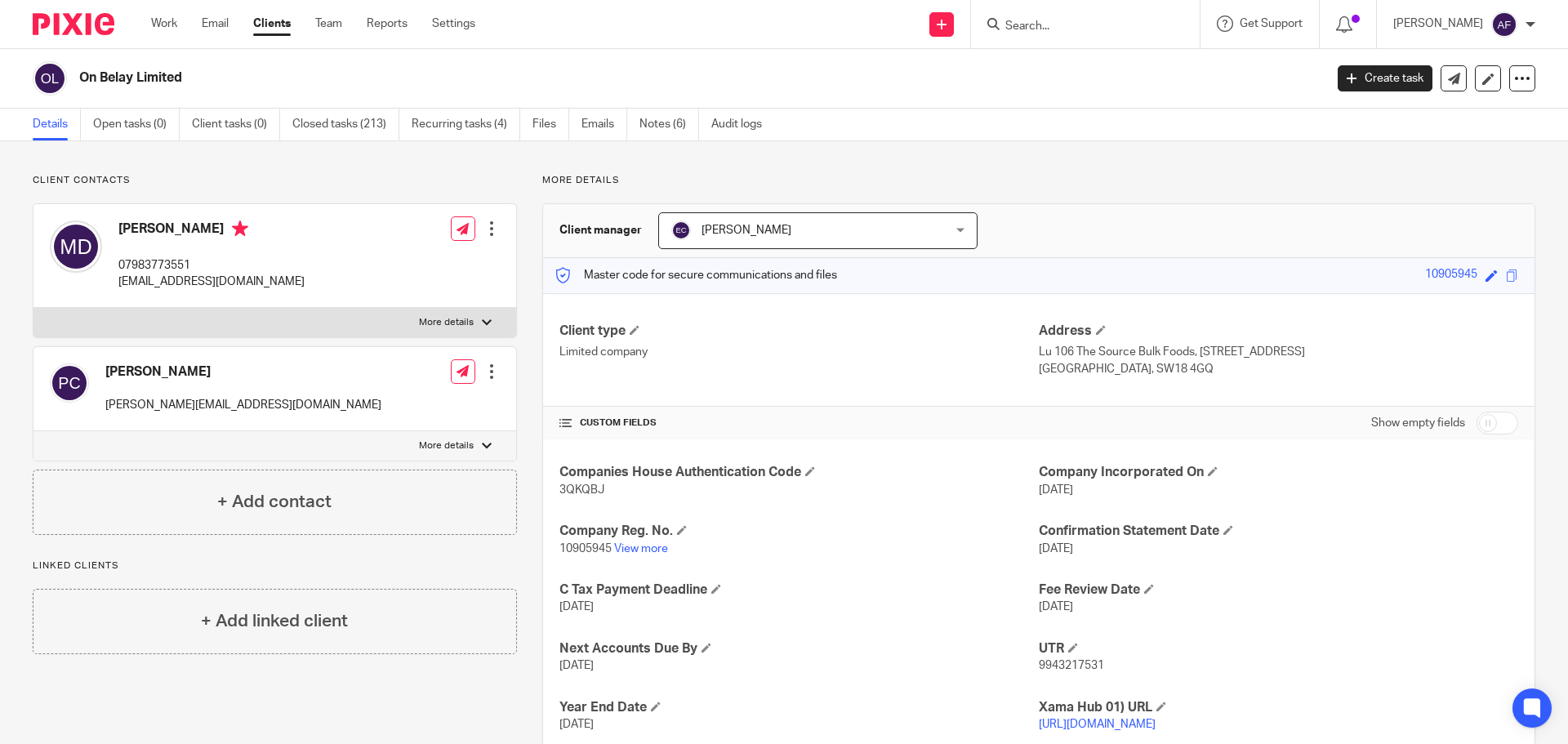
click at [1079, 27] on input "Search" at bounding box center [1077, 27] width 147 height 15
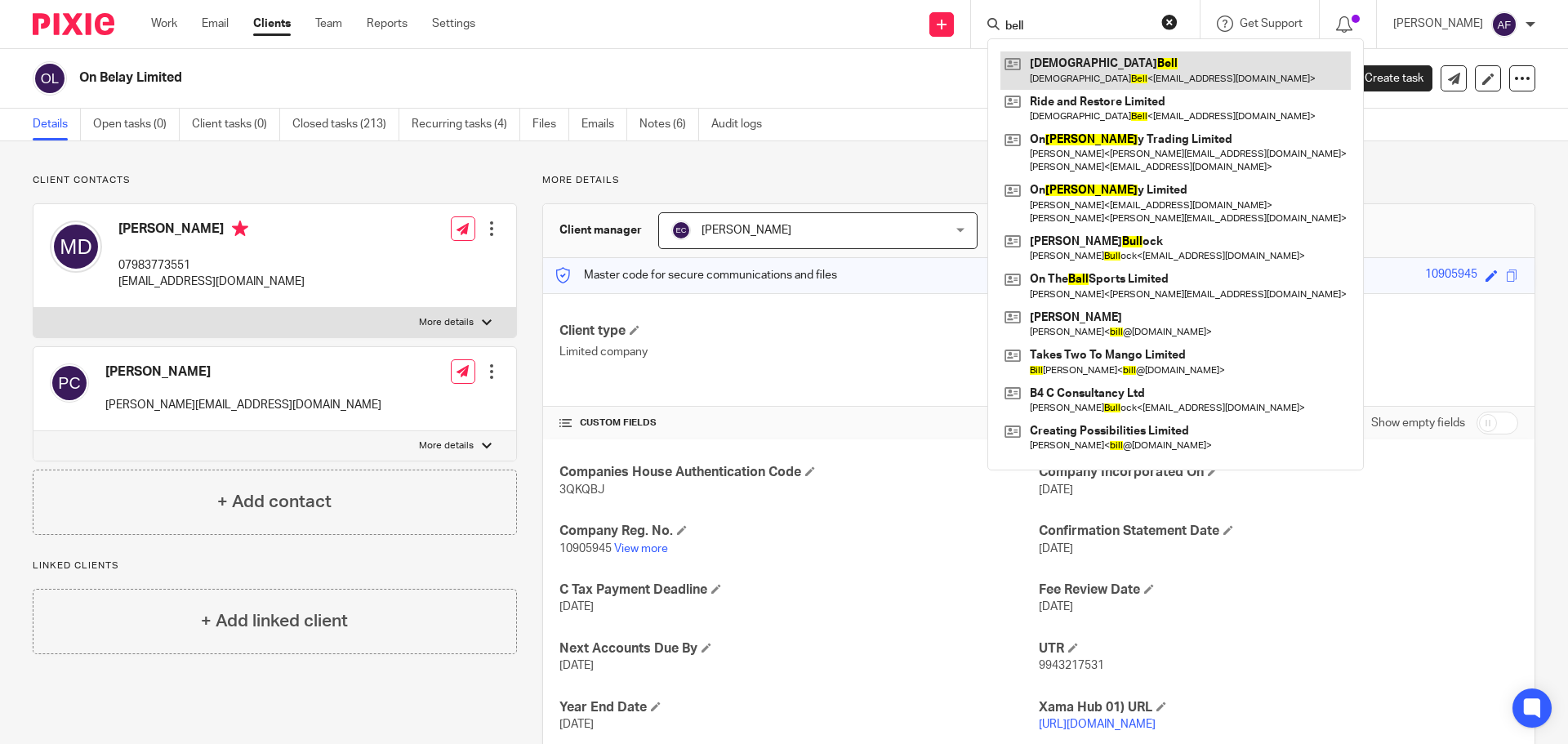
type input "bell"
click at [1100, 70] on link at bounding box center [1176, 70] width 350 height 38
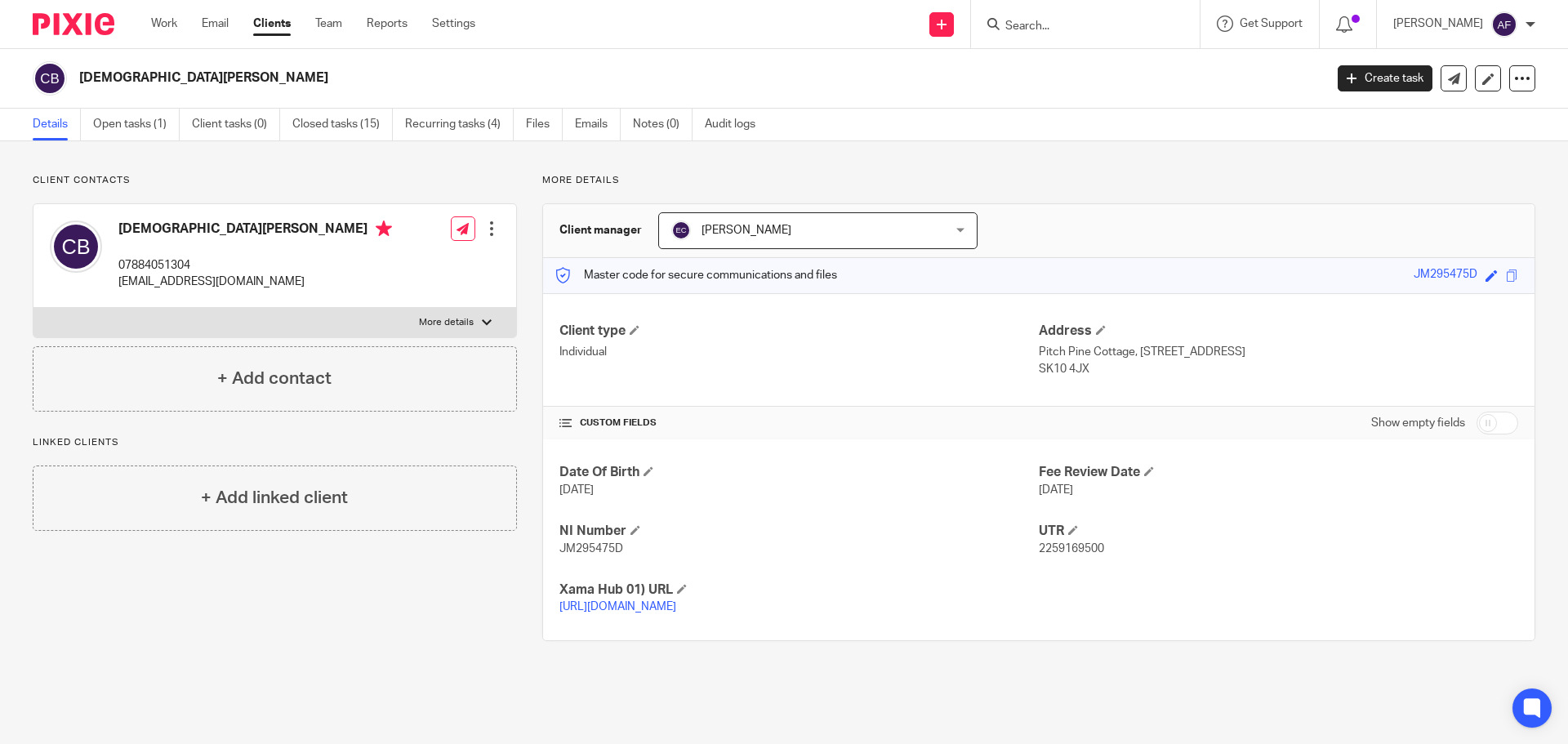
drag, startPoint x: 1032, startPoint y: 354, endPoint x: 1246, endPoint y: 356, distance: 214.0
click at [1246, 356] on div "Client type Individual Address [GEOGRAPHIC_DATA], [STREET_ADDRESS] SK10 4JX" at bounding box center [1038, 349] width 991 height 113
click at [1240, 356] on p "Pitch Pine Cottage, [STREET_ADDRESS]" at bounding box center [1279, 351] width 479 height 16
drag, startPoint x: 1233, startPoint y: 354, endPoint x: 1033, endPoint y: 351, distance: 200.0
click at [1039, 351] on p "Pitch Pine Cottage, [STREET_ADDRESS]" at bounding box center [1279, 351] width 479 height 16
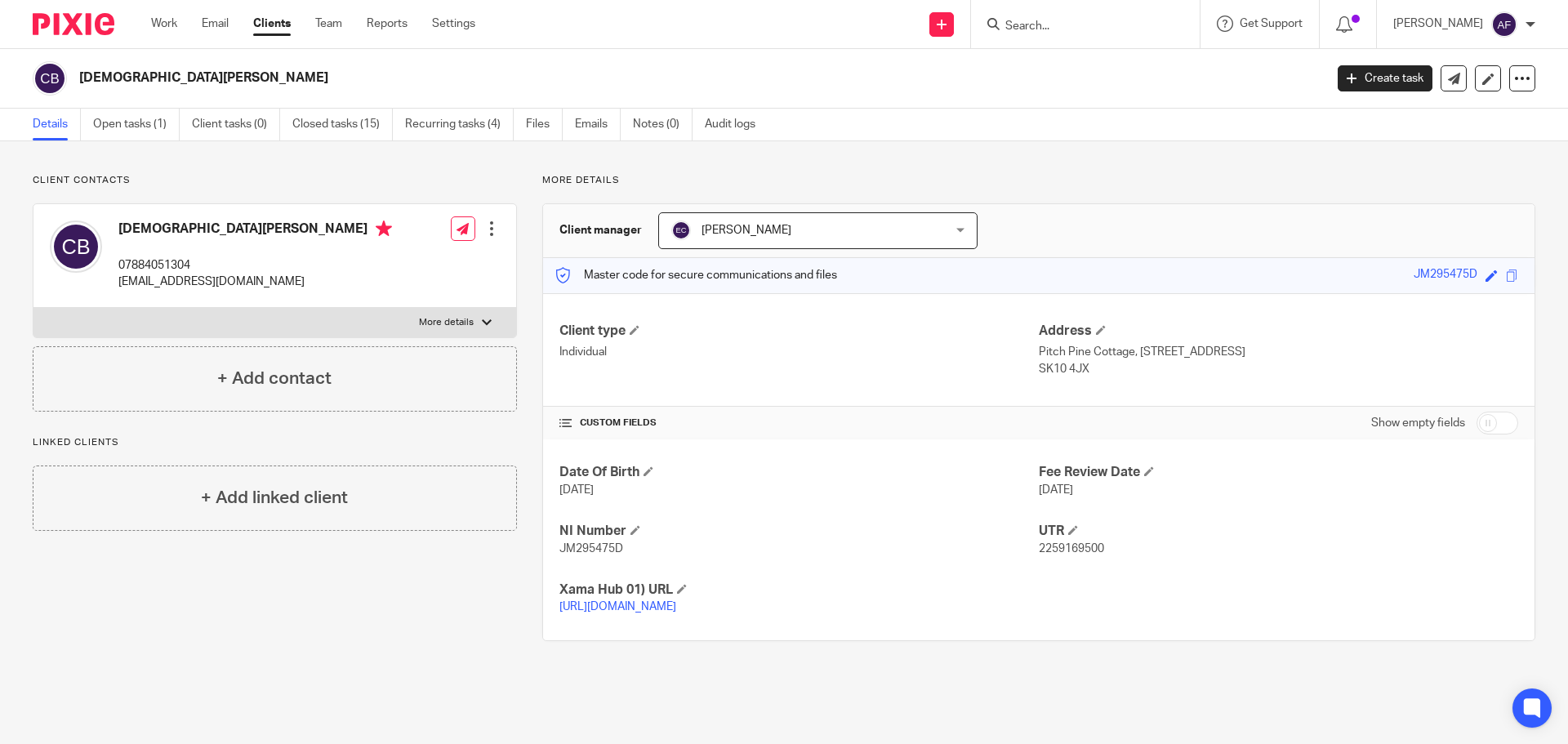
copy p "Pitch Pine Cottage, 3 dangerous corner"
click at [1263, 347] on p "Pitch Pine Cottage, [STREET_ADDRESS]" at bounding box center [1279, 351] width 479 height 16
drag, startPoint x: 1238, startPoint y: 353, endPoint x: 1319, endPoint y: 352, distance: 81.0
click at [1319, 352] on p "Pitch Pine Cottage, [STREET_ADDRESS]" at bounding box center [1279, 351] width 479 height 16
copy p "[GEOGRAPHIC_DATA]"
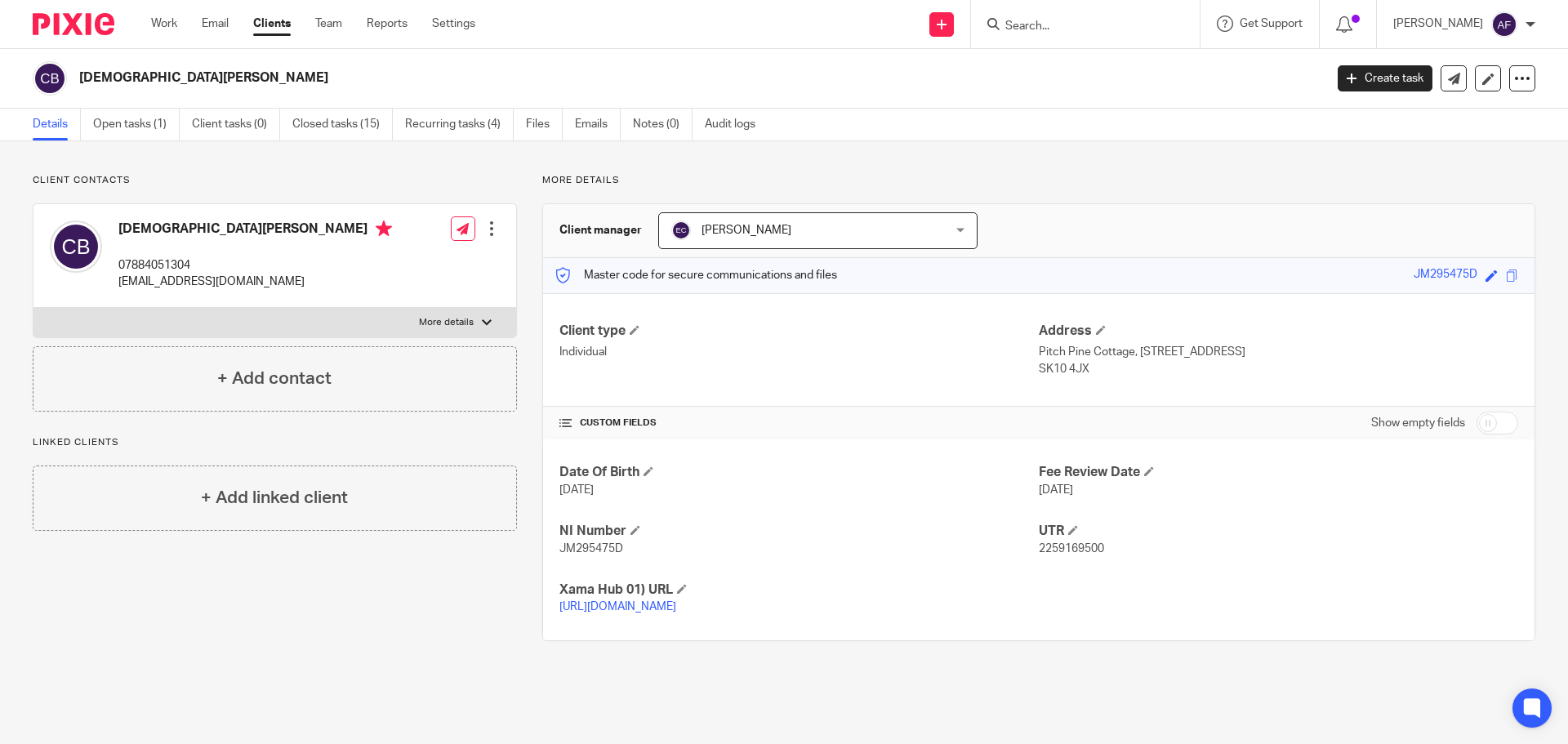
click at [1345, 350] on p "Pitch Pine Cottage, [STREET_ADDRESS]" at bounding box center [1279, 351] width 479 height 16
copy p "Adlington"
drag, startPoint x: 1083, startPoint y: 368, endPoint x: 1033, endPoint y: 370, distance: 50.0
click at [1039, 370] on p "SK10 4JX" at bounding box center [1279, 369] width 479 height 16
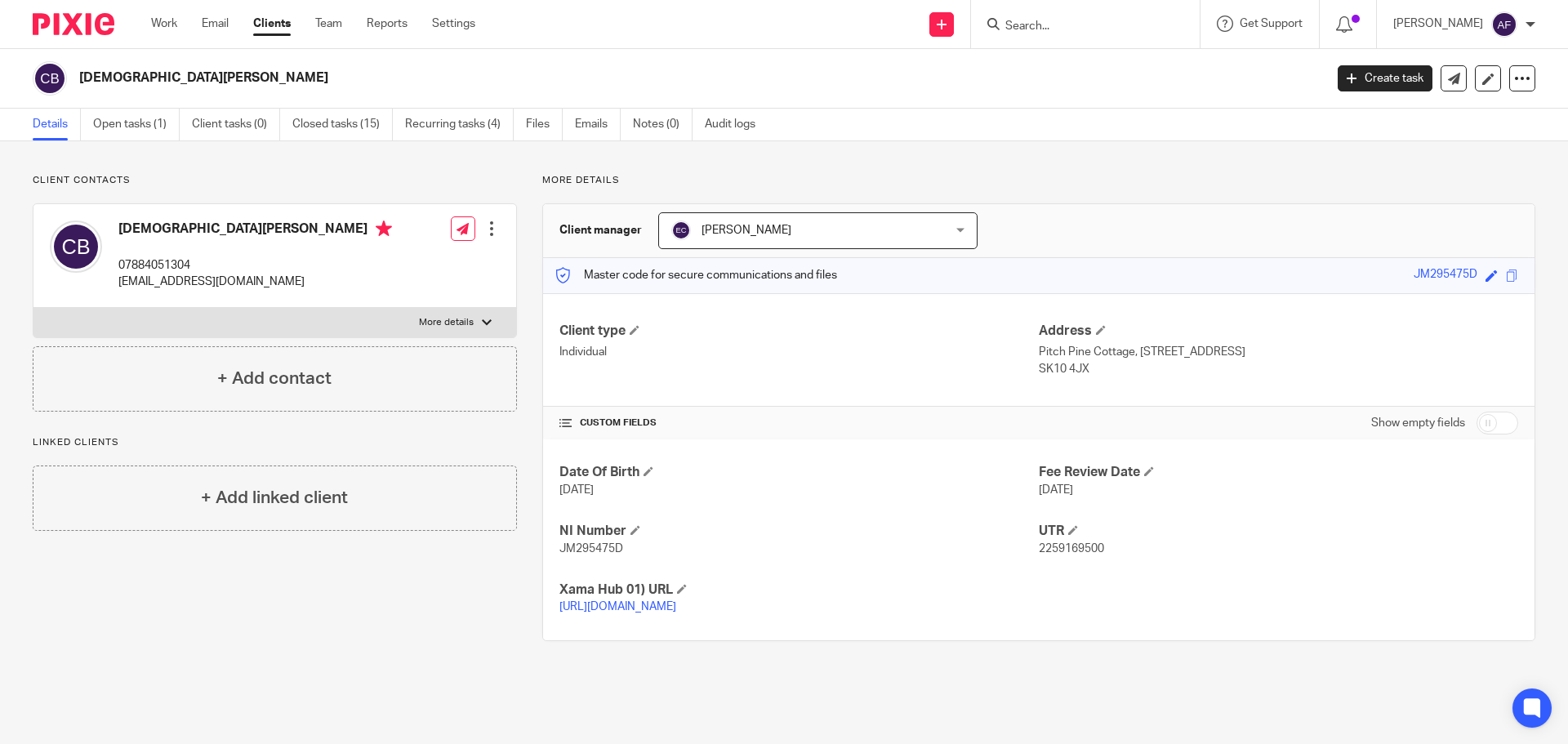
copy p "SK10 4JX"
click at [1009, 588] on h4 "Xama Hub 01) URL" at bounding box center [800, 590] width 479 height 17
click at [676, 605] on link "[URL][DOMAIN_NAME]" at bounding box center [618, 607] width 116 height 12
click at [613, 615] on p "[URL][DOMAIN_NAME]" at bounding box center [800, 606] width 479 height 16
click at [618, 612] on link "[URL][DOMAIN_NAME]" at bounding box center [618, 607] width 116 height 12
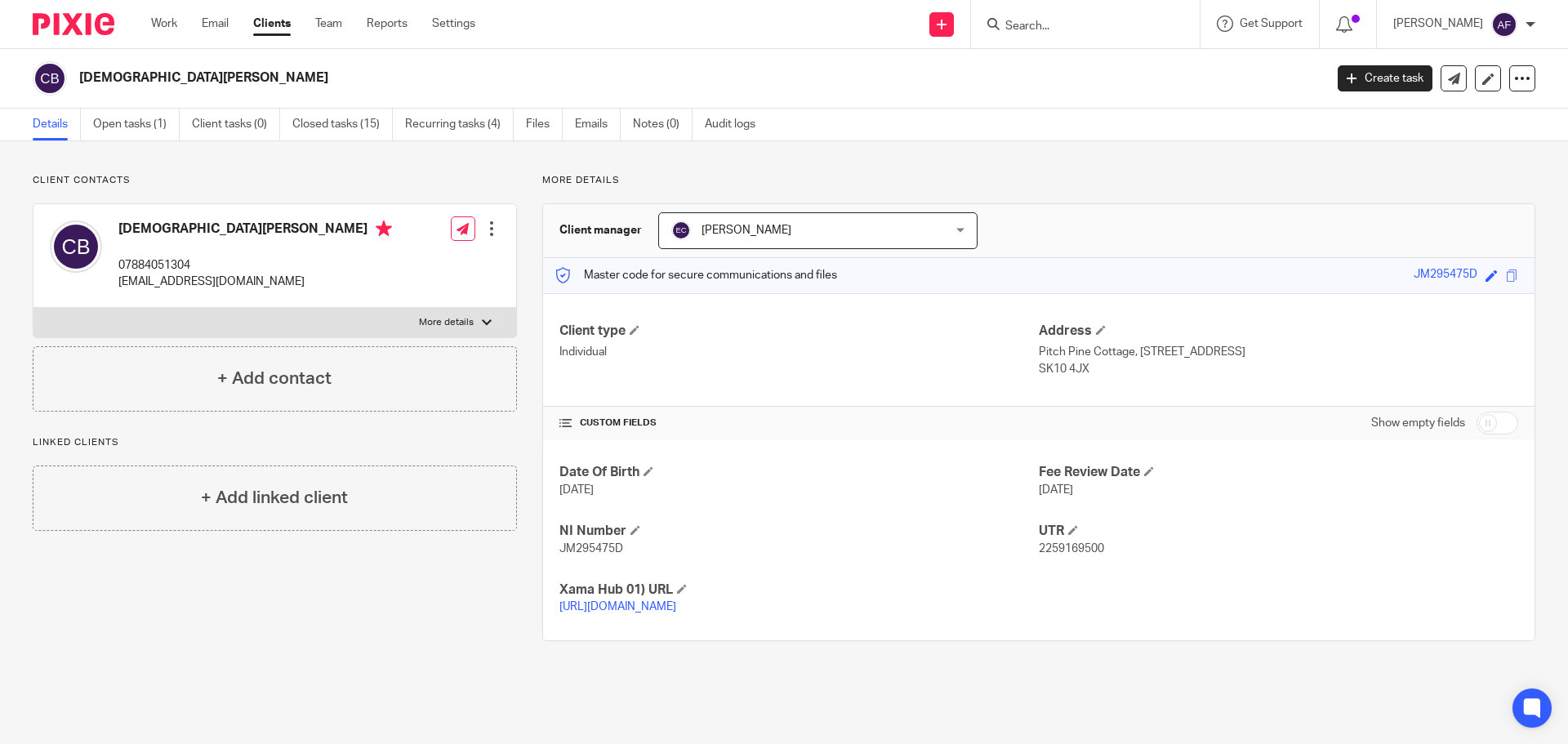
click at [218, 278] on p "[EMAIL_ADDRESS][DOMAIN_NAME]" at bounding box center [255, 282] width 274 height 16
copy div "[EMAIL_ADDRESS][DOMAIN_NAME]"
click at [1036, 23] on input "Search" at bounding box center [1077, 27] width 147 height 15
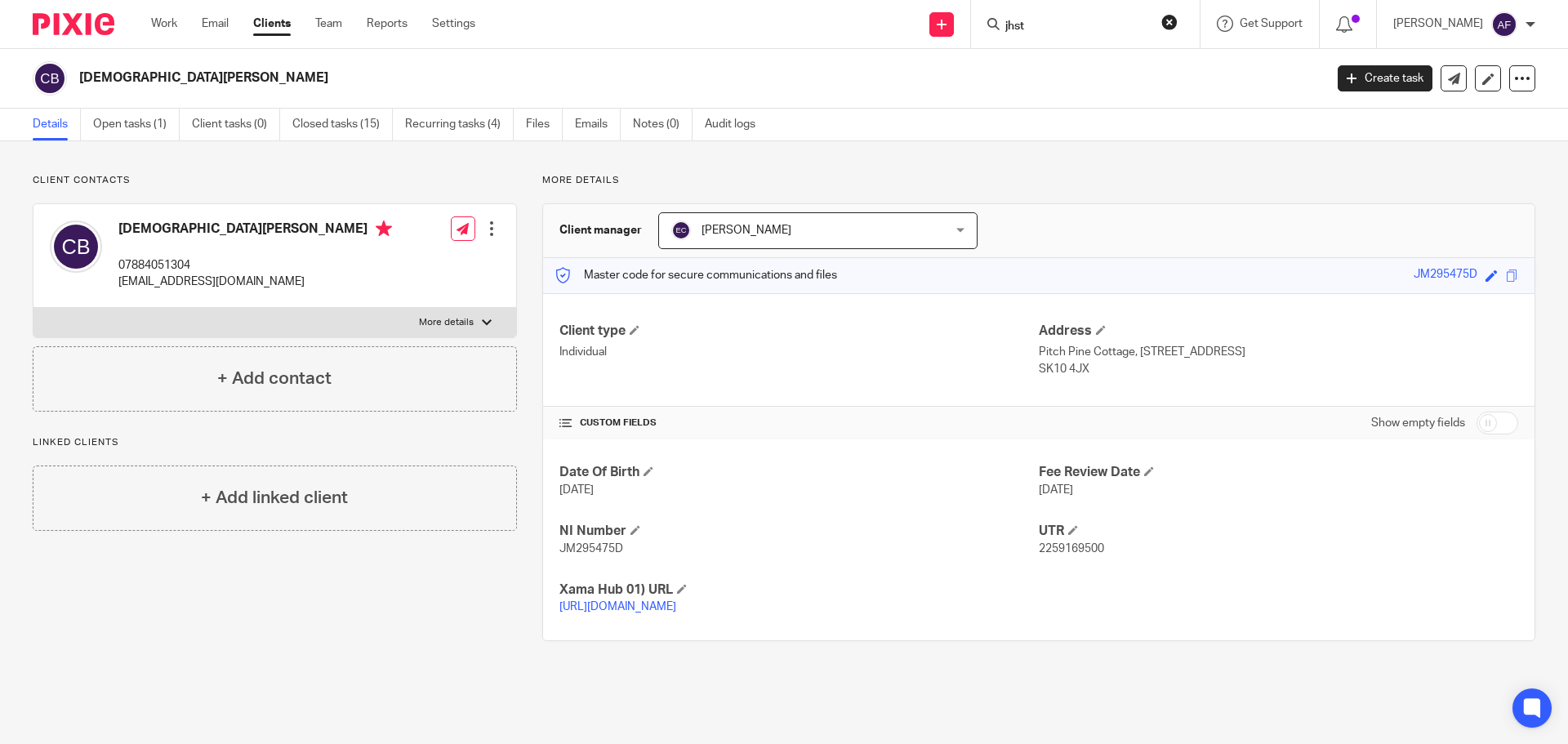
type input "jhst"
click at [1177, 32] on form "jhst" at bounding box center [1091, 24] width 174 height 20
click at [1177, 23] on button "reset" at bounding box center [1169, 22] width 16 height 16
